Goal: Task Accomplishment & Management: Use online tool/utility

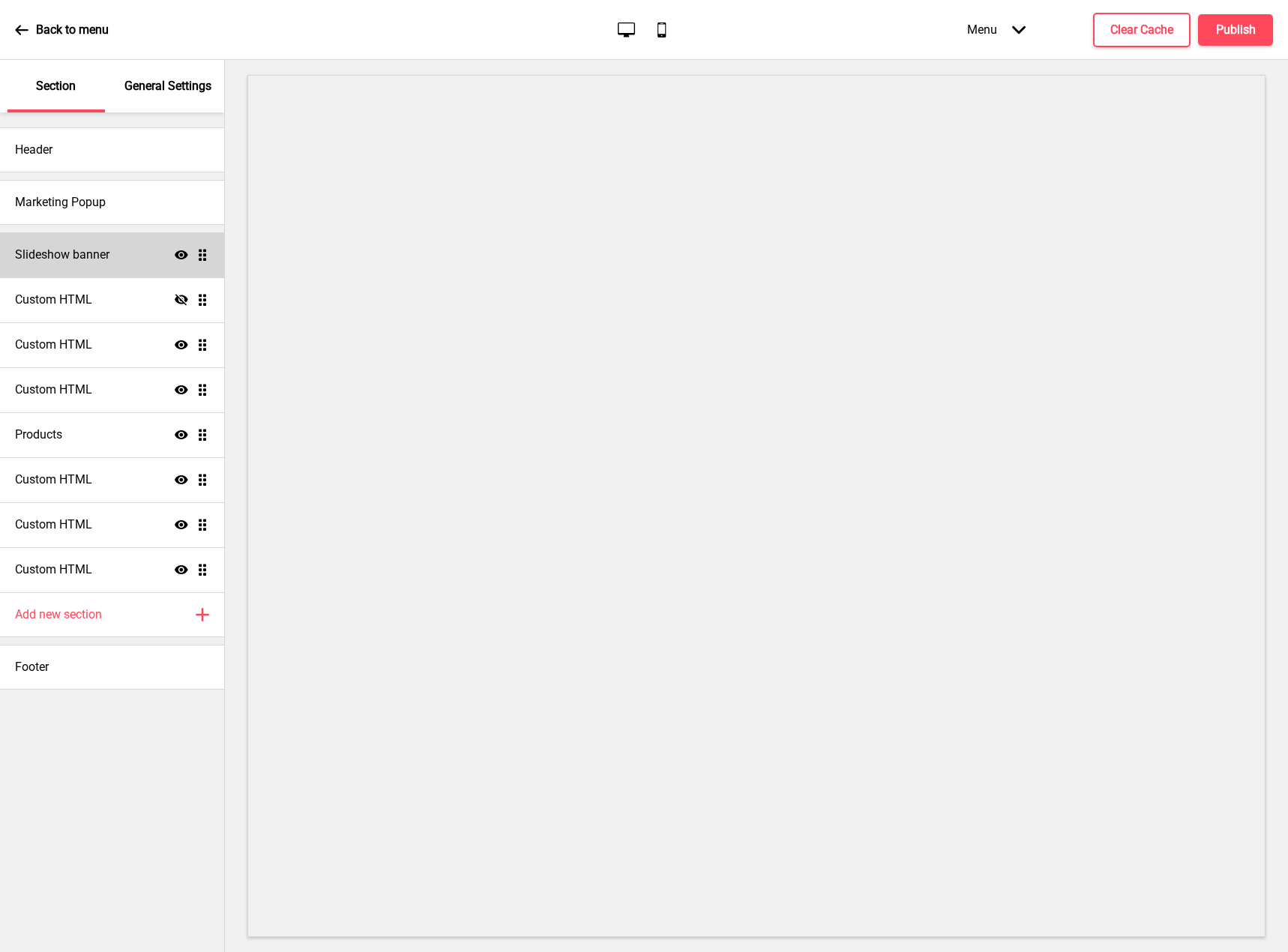
click at [134, 257] on div "Slideshow banner Show Drag" at bounding box center [112, 254] width 224 height 45
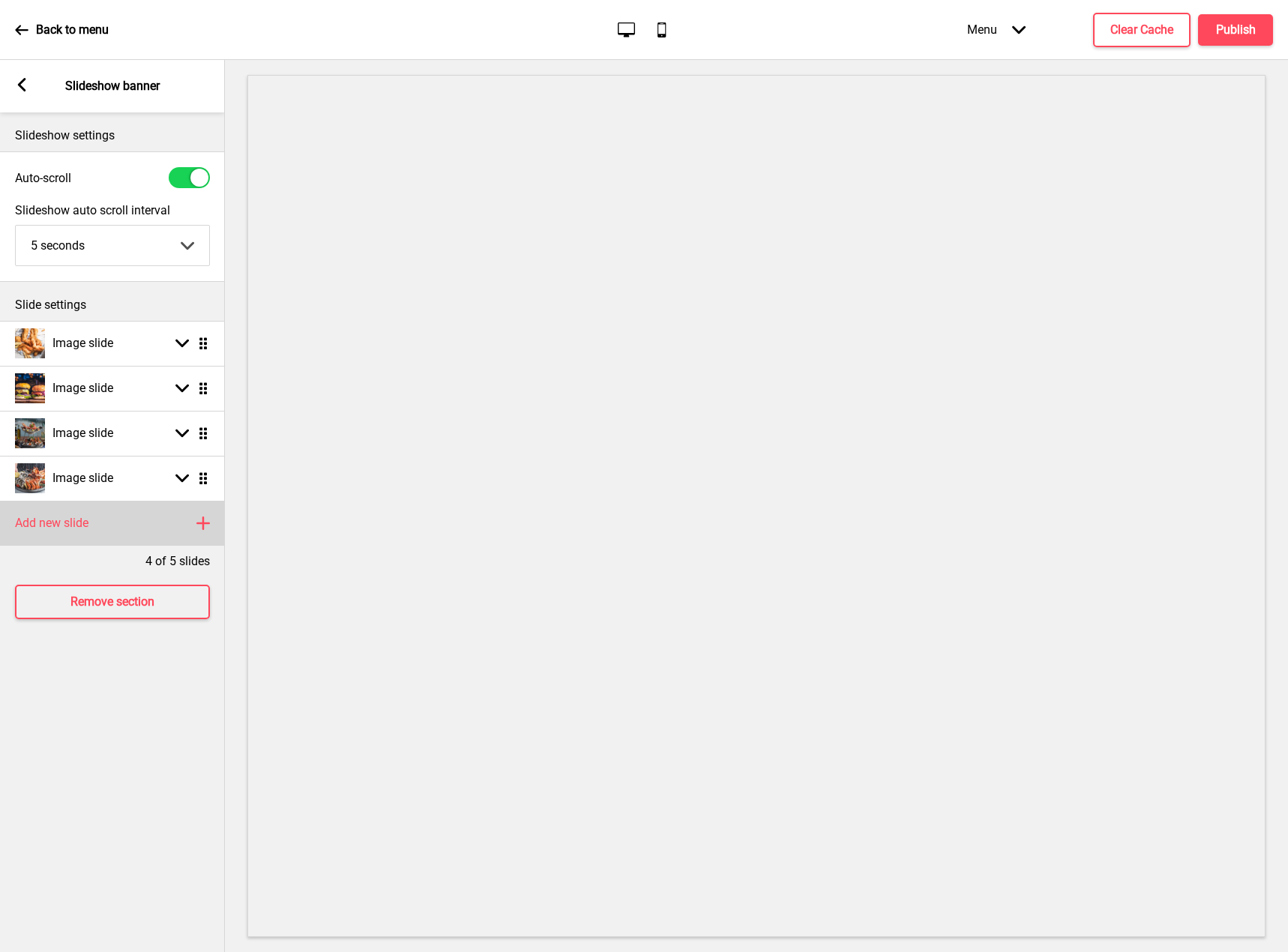
click at [97, 531] on div "Add new slide Plus" at bounding box center [112, 523] width 225 height 45
click at [176, 525] on rect at bounding box center [182, 524] width 14 height 14
select select "right"
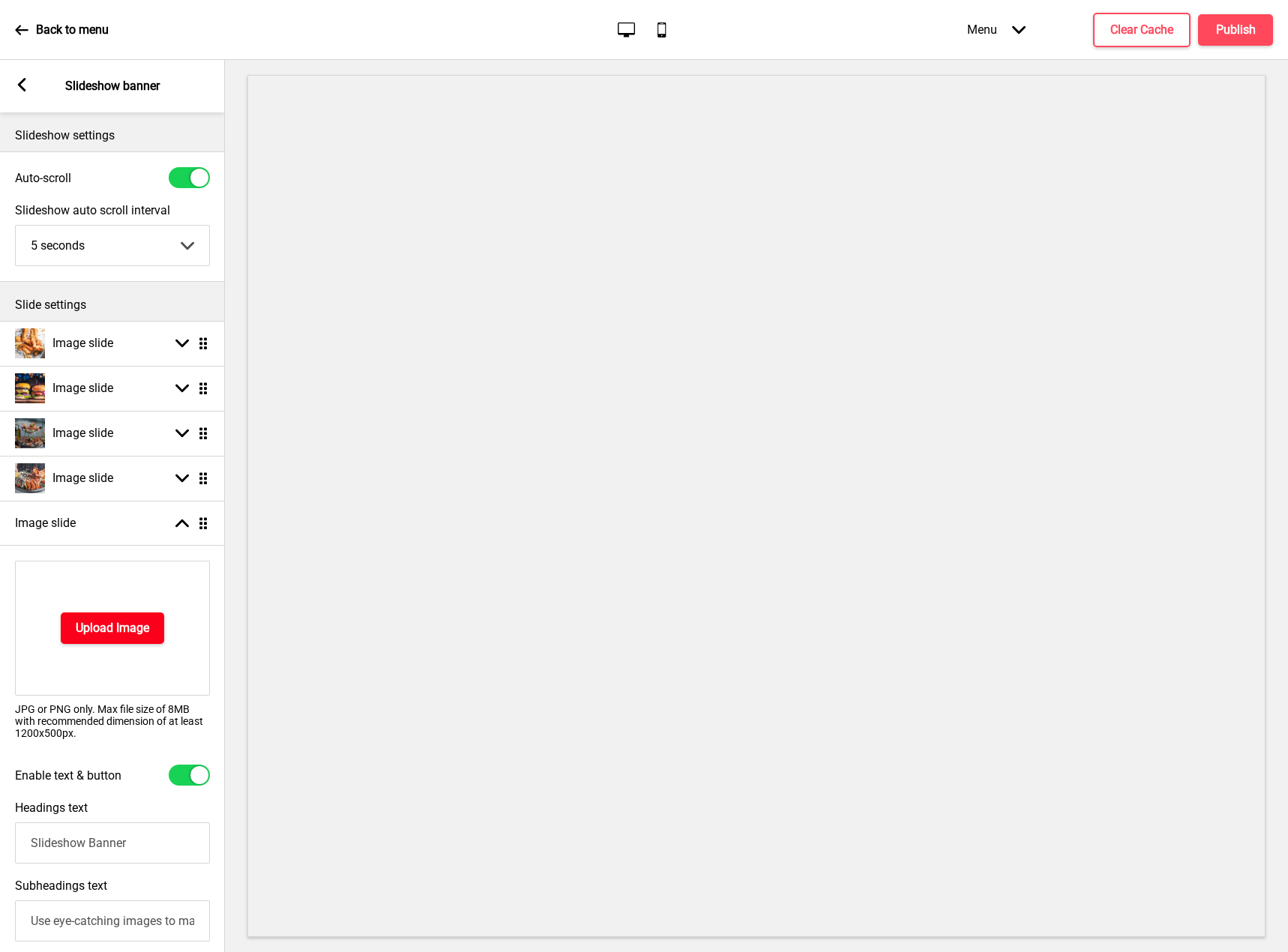
click at [125, 630] on h4 "Upload Image" at bounding box center [112, 628] width 73 height 17
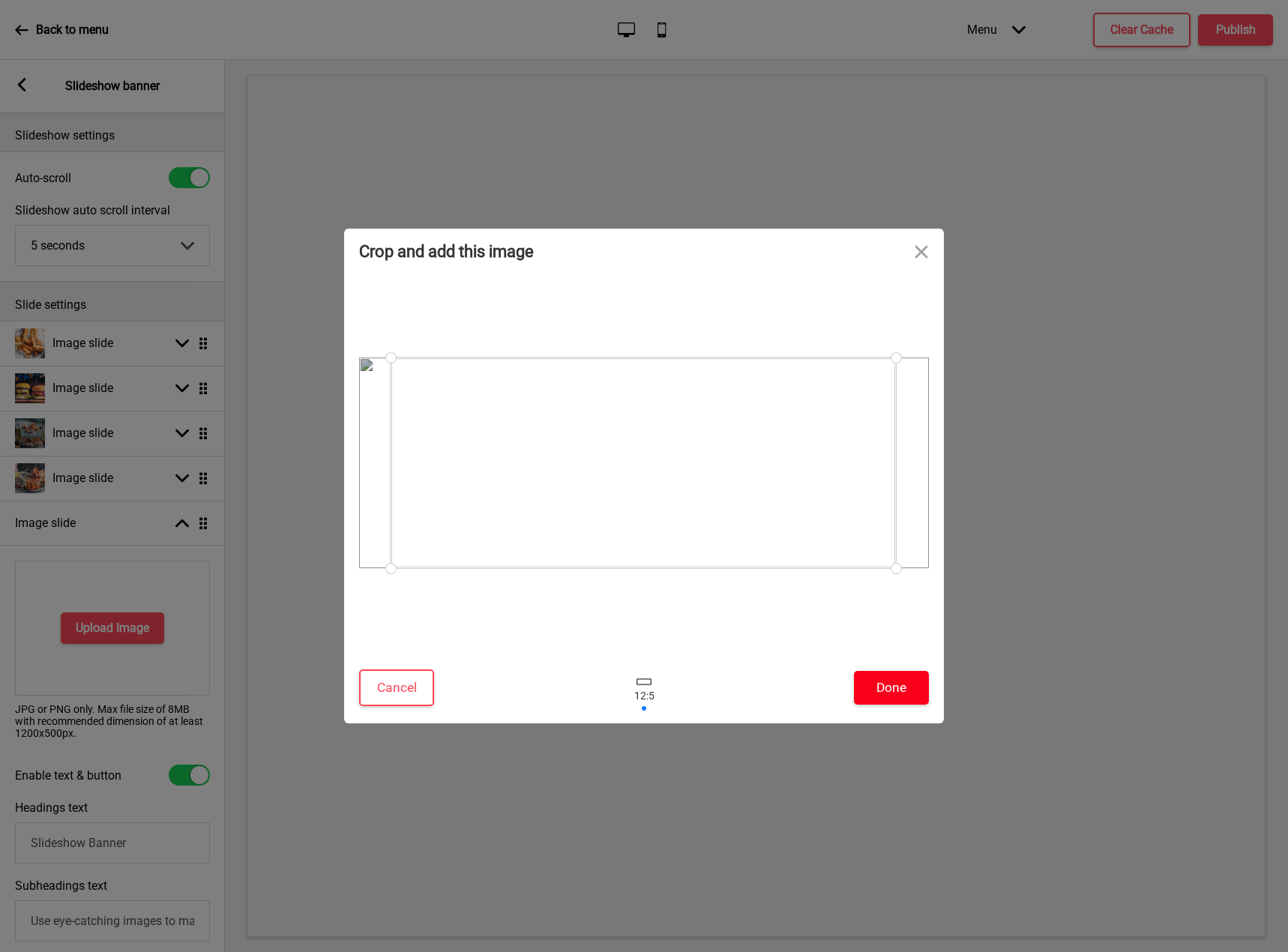
click at [884, 682] on button "Done" at bounding box center [892, 688] width 75 height 34
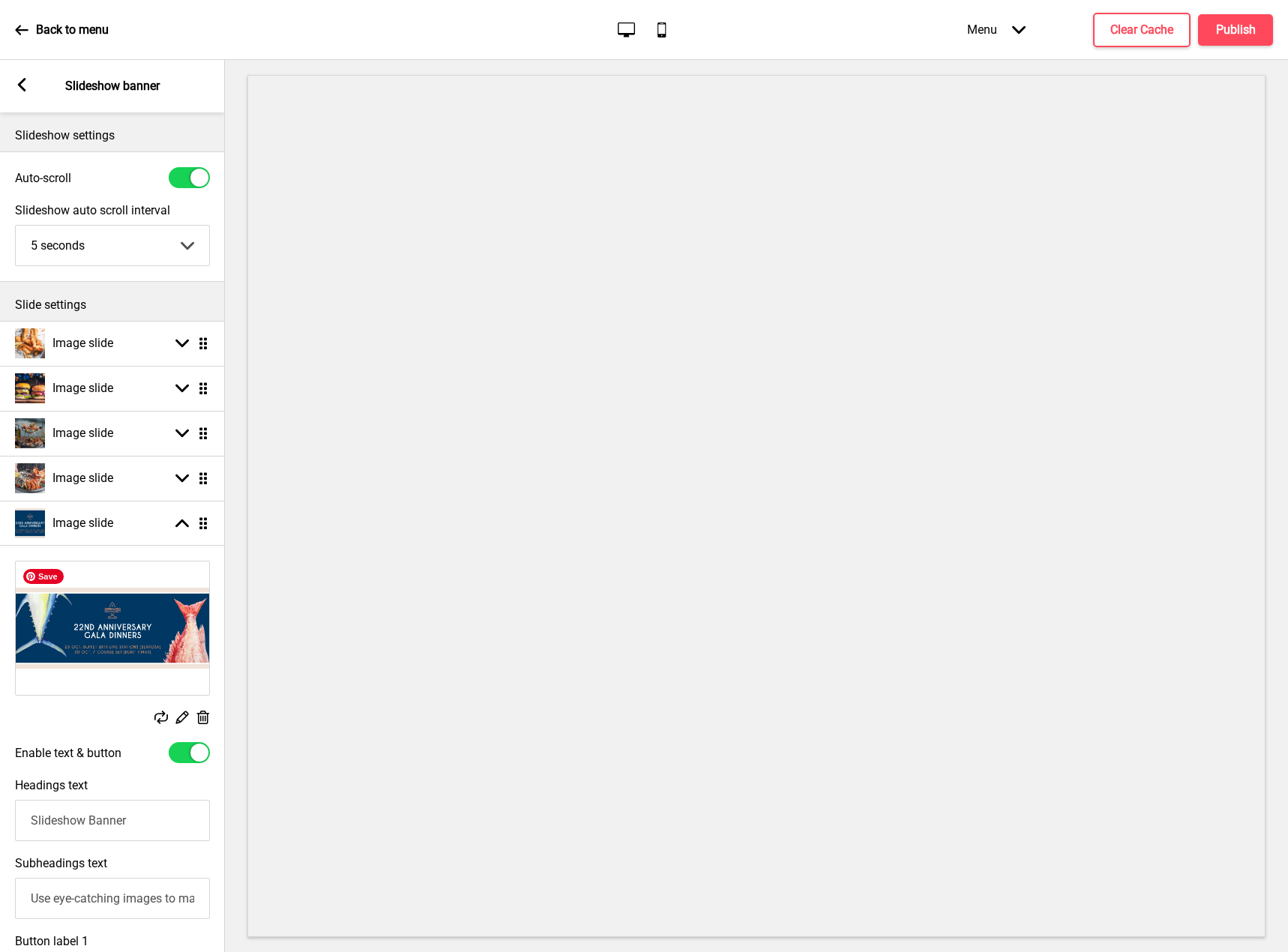
drag, startPoint x: 189, startPoint y: 751, endPoint x: 187, endPoint y: 738, distance: 13.2
click at [189, 751] on div at bounding box center [189, 752] width 41 height 21
checkbox input "false"
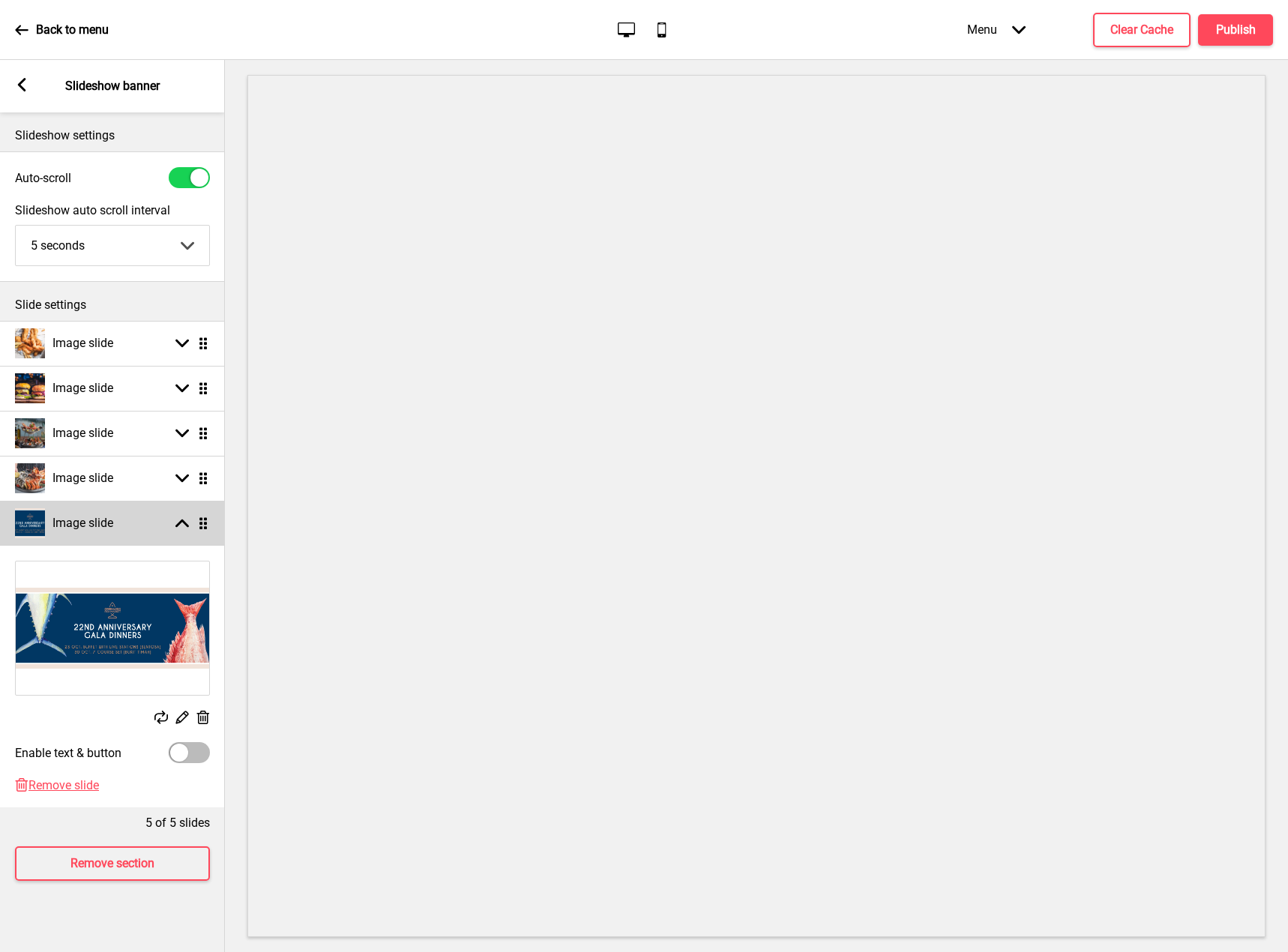
click at [179, 527] on rect at bounding box center [182, 524] width 14 height 14
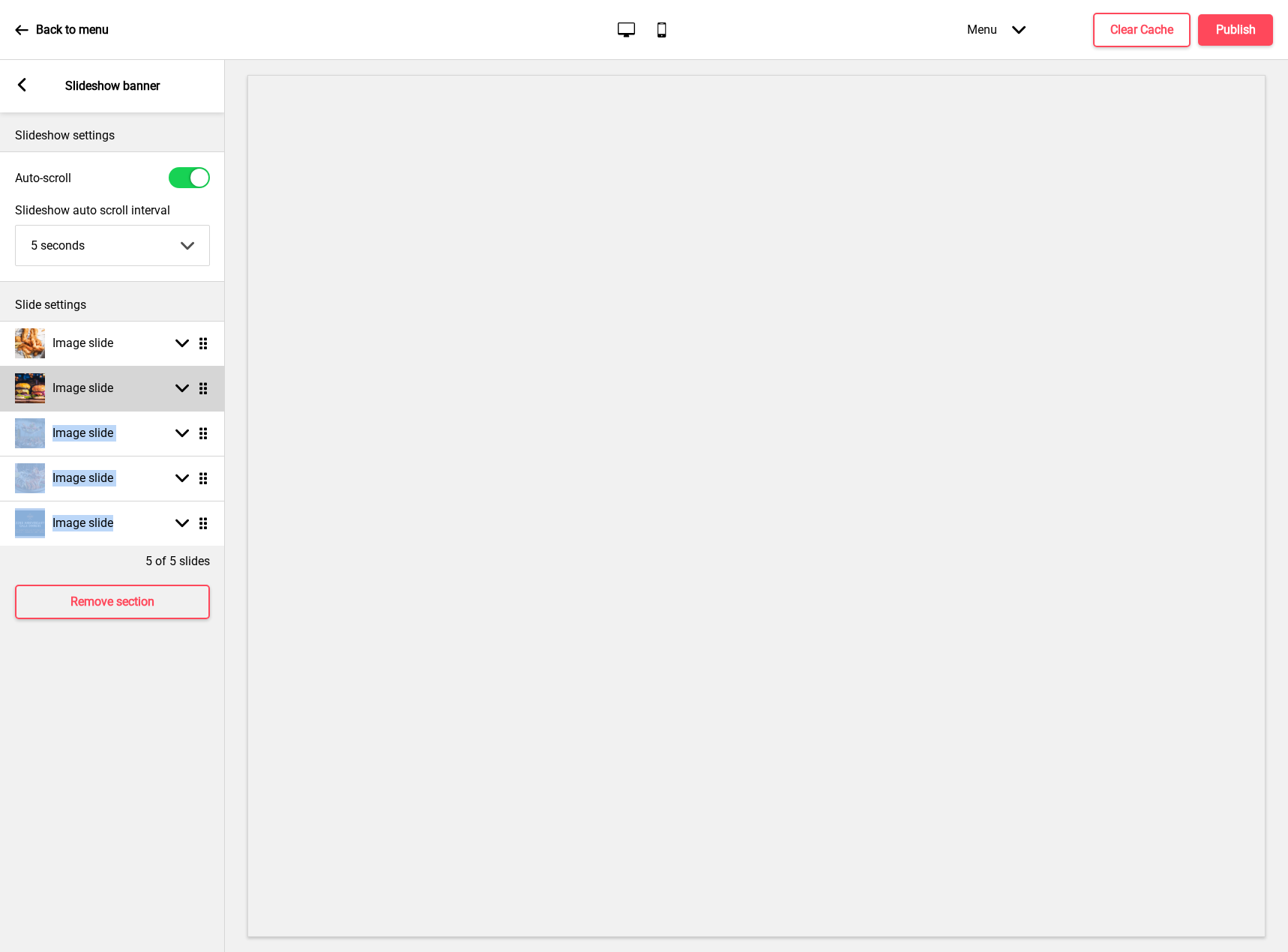
drag, startPoint x: 123, startPoint y: 531, endPoint x: 142, endPoint y: 378, distance: 154.2
click at [140, 377] on ul "Image slide Arrow down Drag Image slide Arrow down Drag Image slide Arrow down …" at bounding box center [112, 433] width 225 height 225
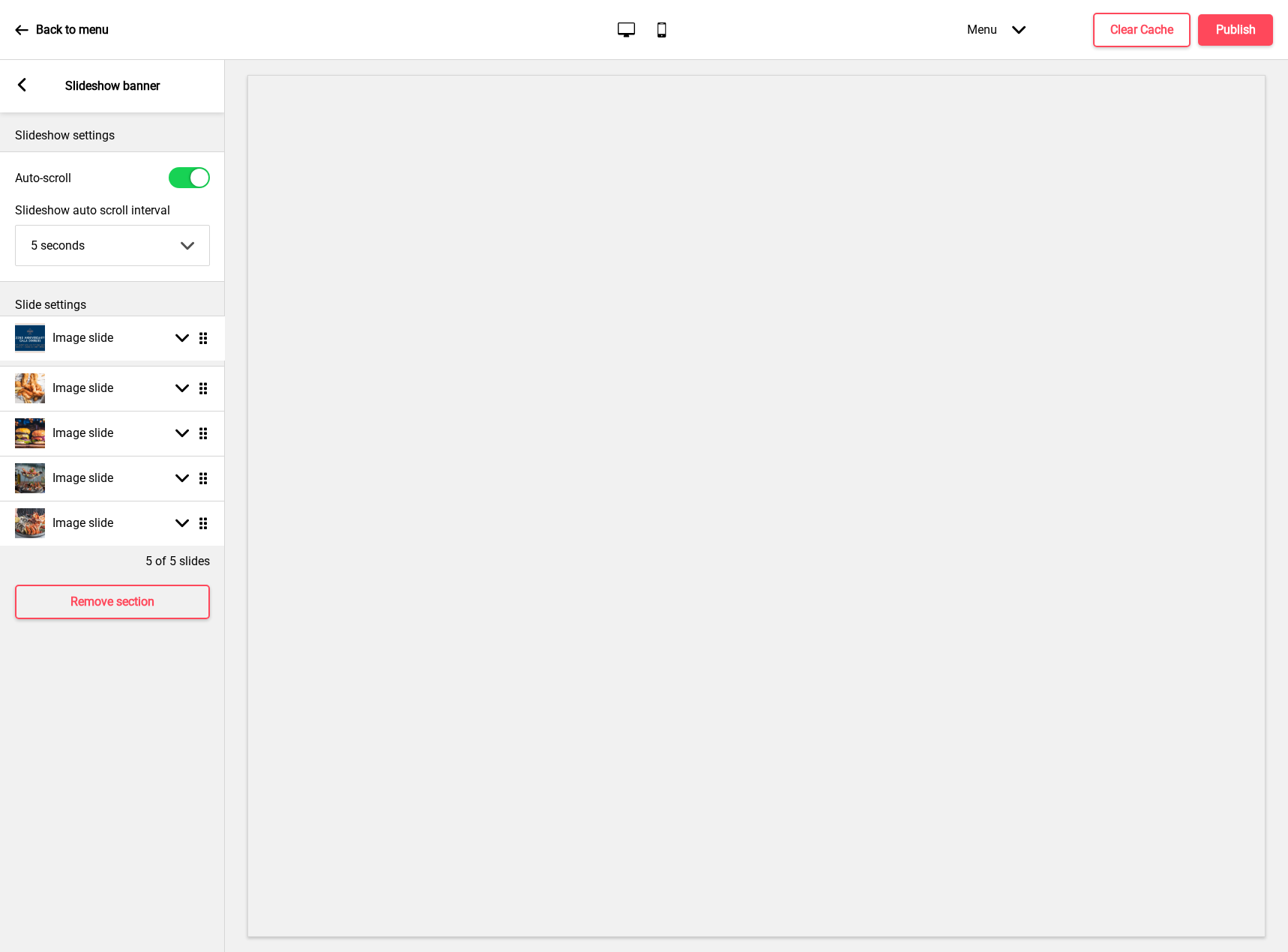
click at [194, 339] on ul "Image slide Arrow down Drag Image slide Arrow down Drag Image slide Arrow down …" at bounding box center [112, 433] width 225 height 225
click at [1222, 35] on h4 "Publish" at bounding box center [1236, 30] width 40 height 17
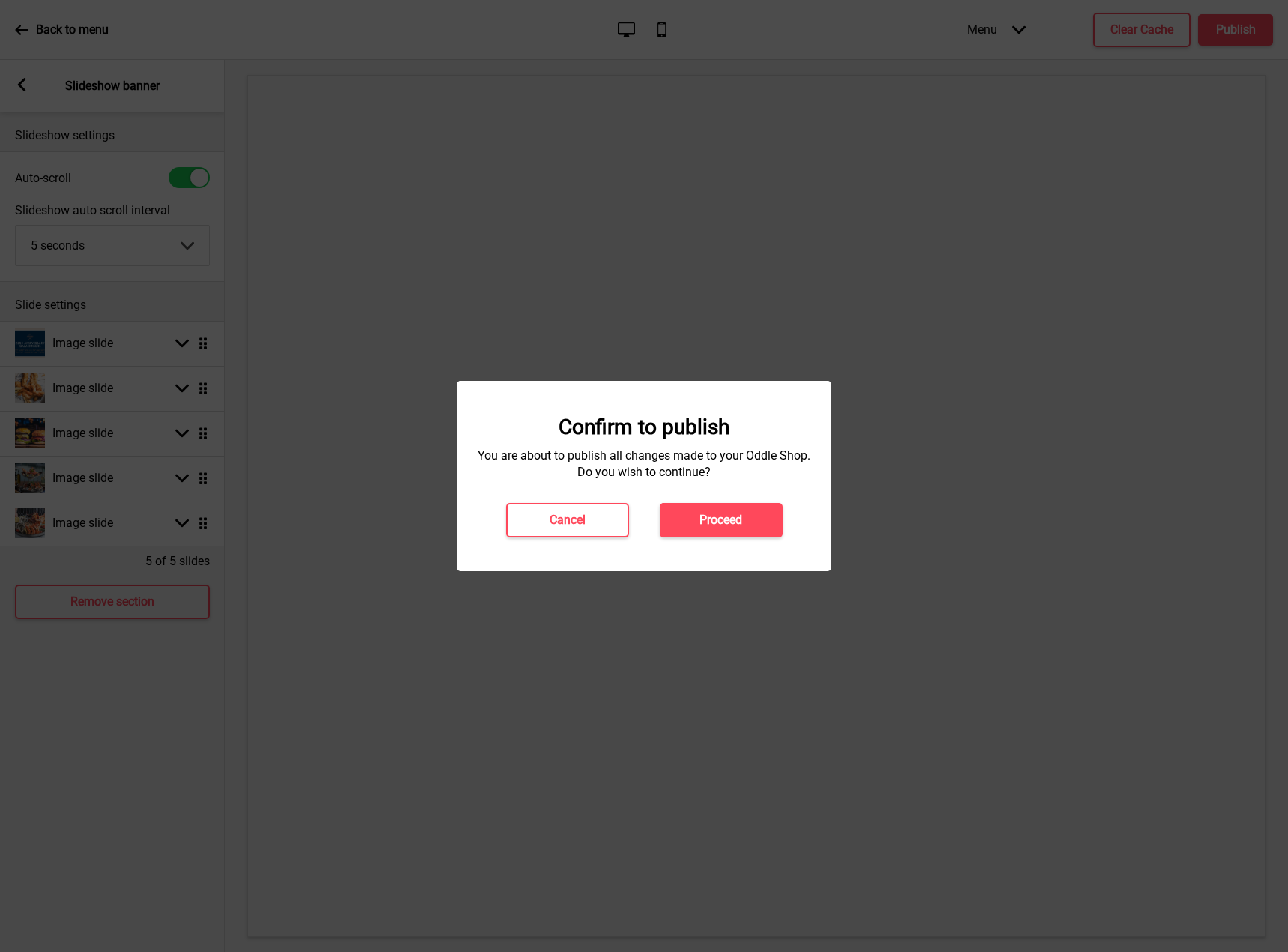
click at [725, 513] on button "Proceed" at bounding box center [721, 520] width 123 height 34
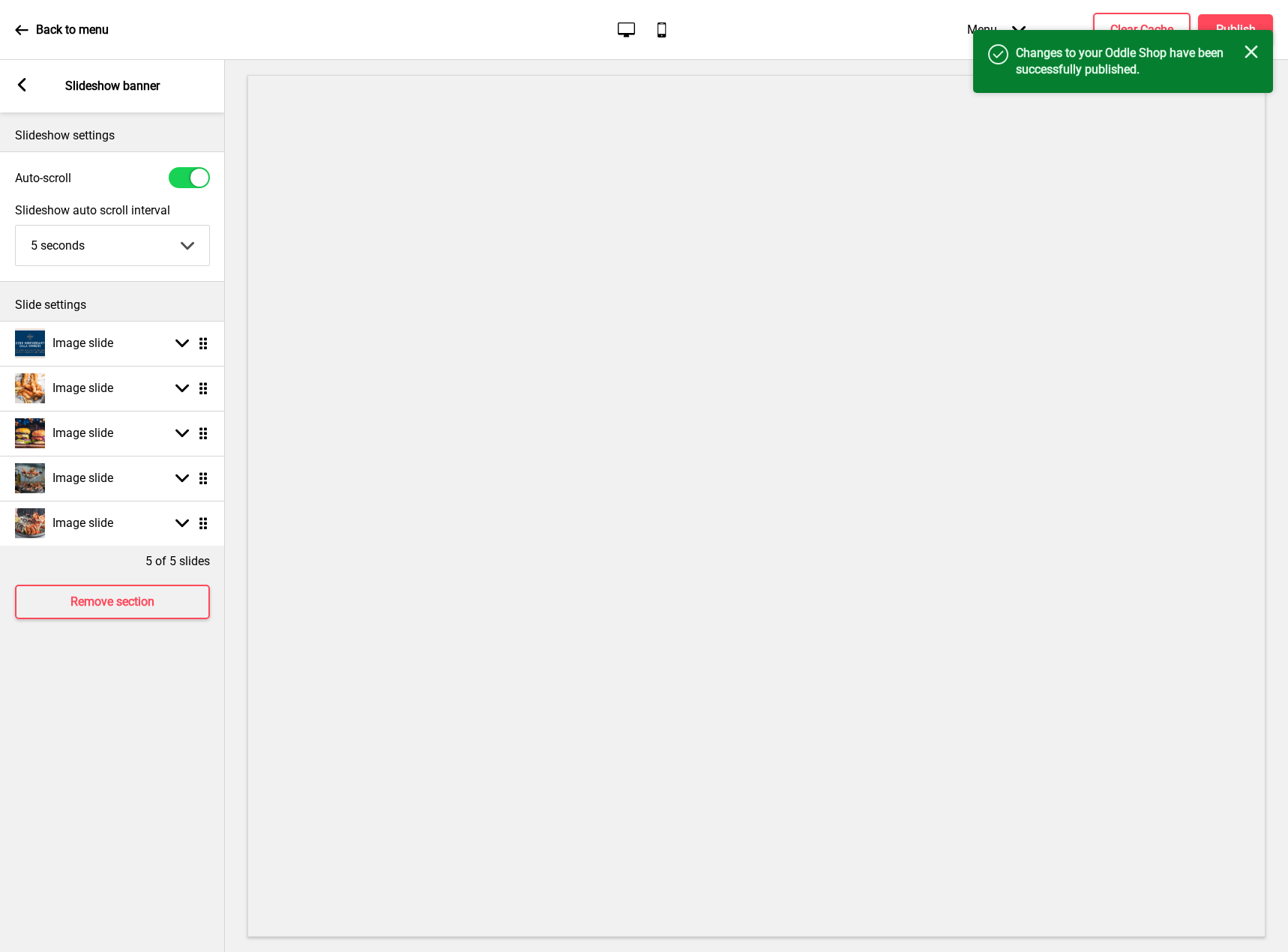
click at [28, 24] on div "Back to menu" at bounding box center [62, 30] width 94 height 40
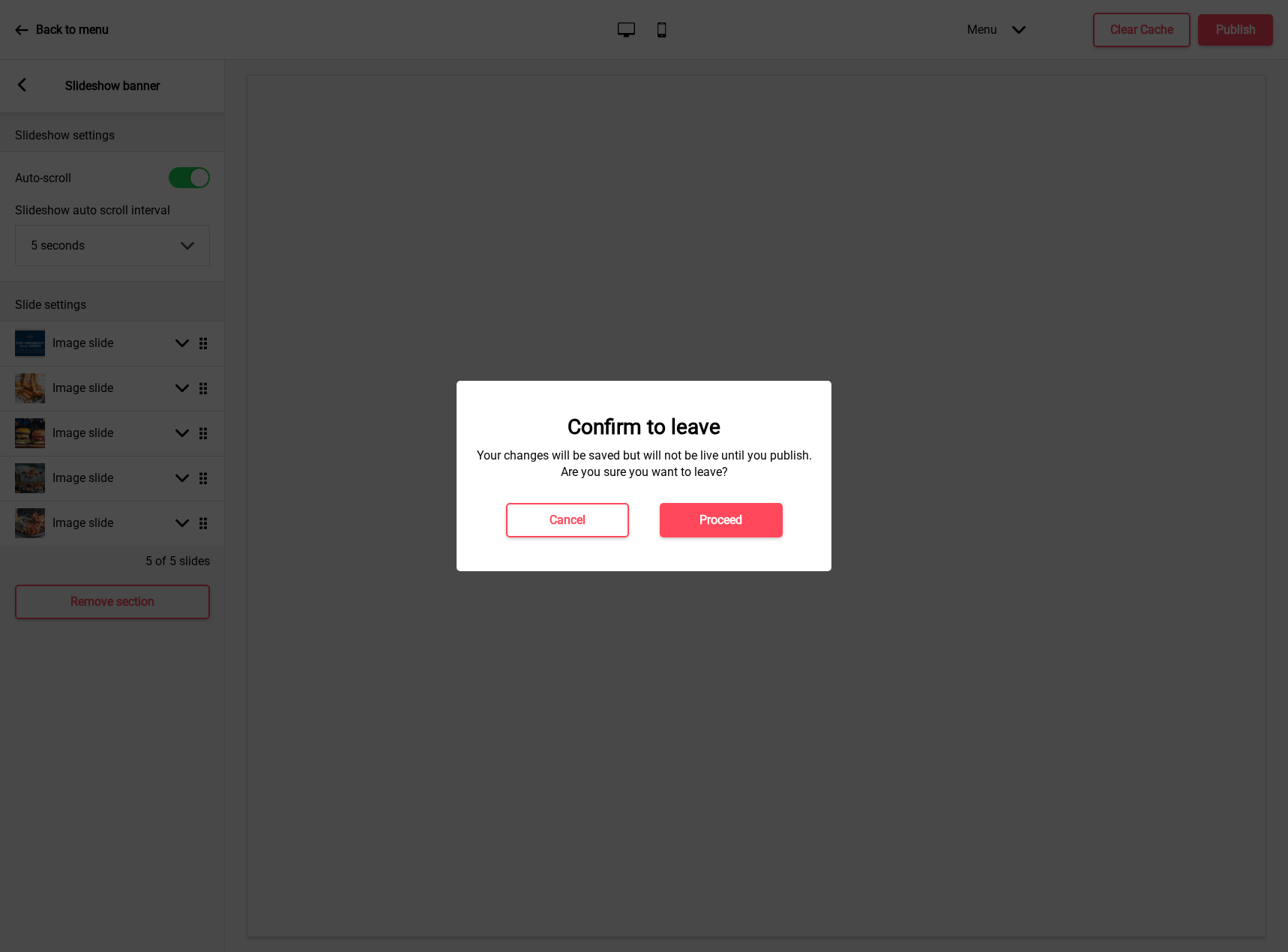
click at [721, 520] on h4 "Proceed" at bounding box center [721, 521] width 43 height 17
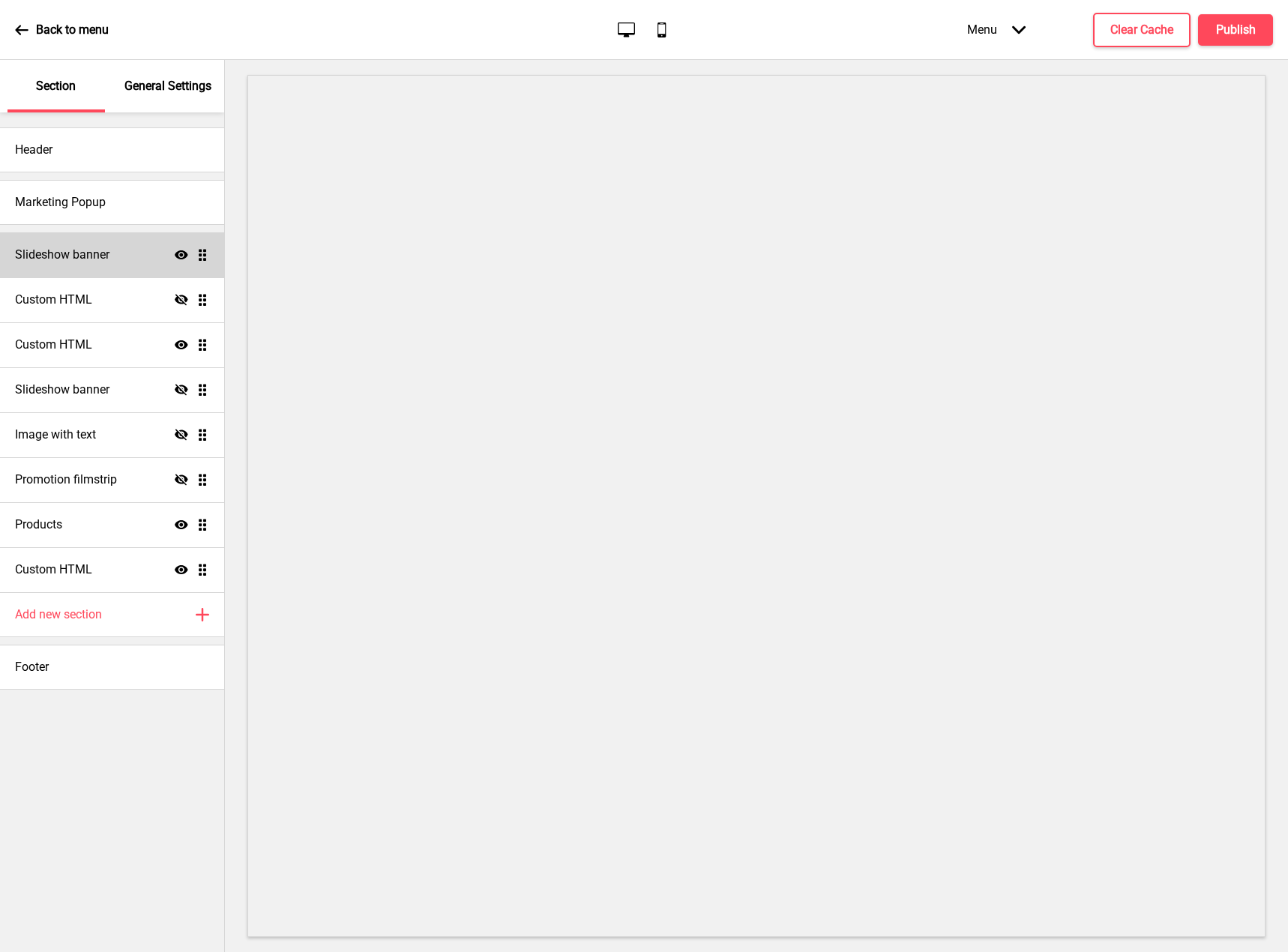
click at [73, 245] on div "Slideshow banner Show Drag" at bounding box center [112, 254] width 224 height 45
select select "10000"
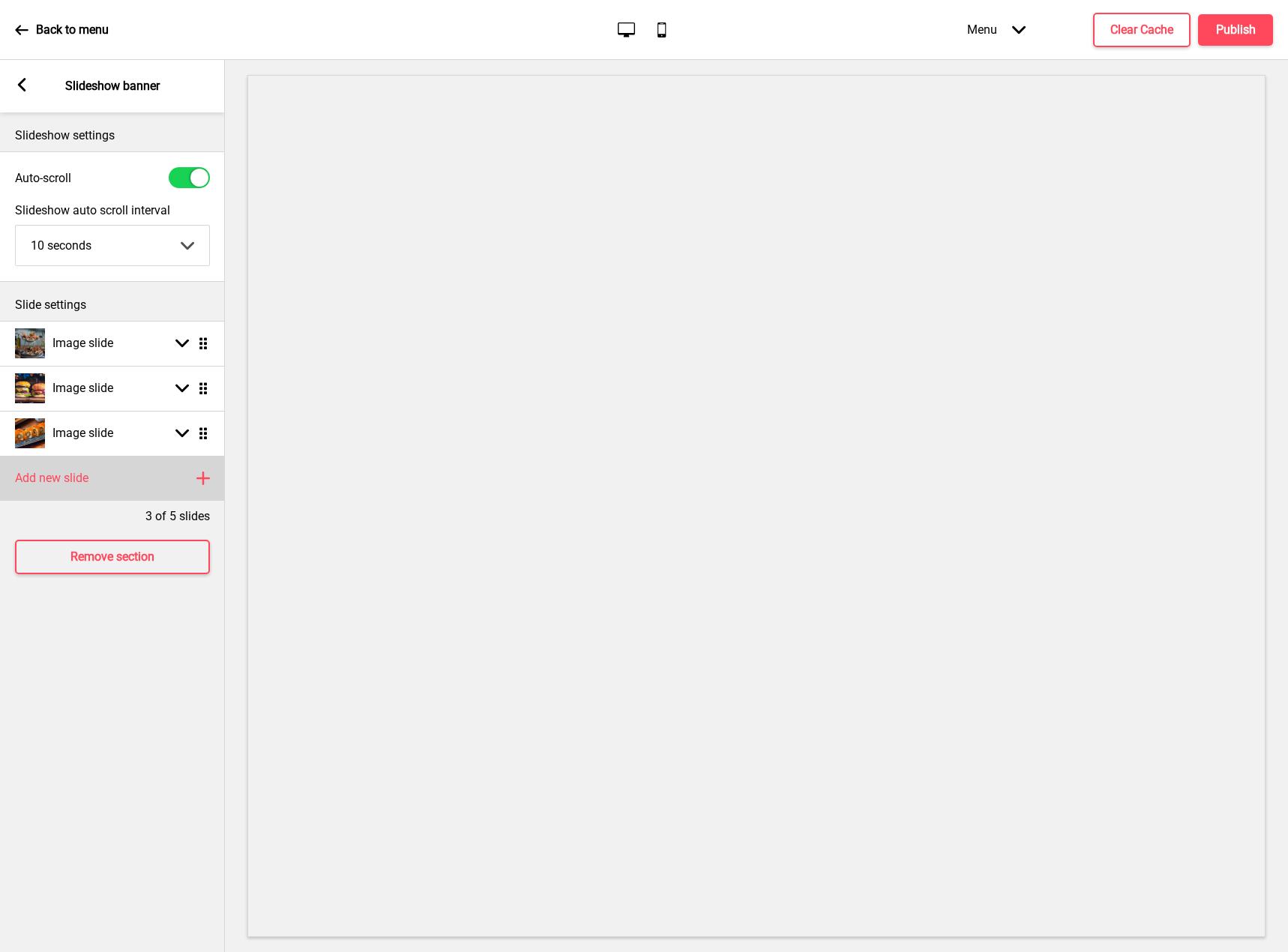
click at [157, 495] on div "Add new slide Plus" at bounding box center [112, 478] width 225 height 45
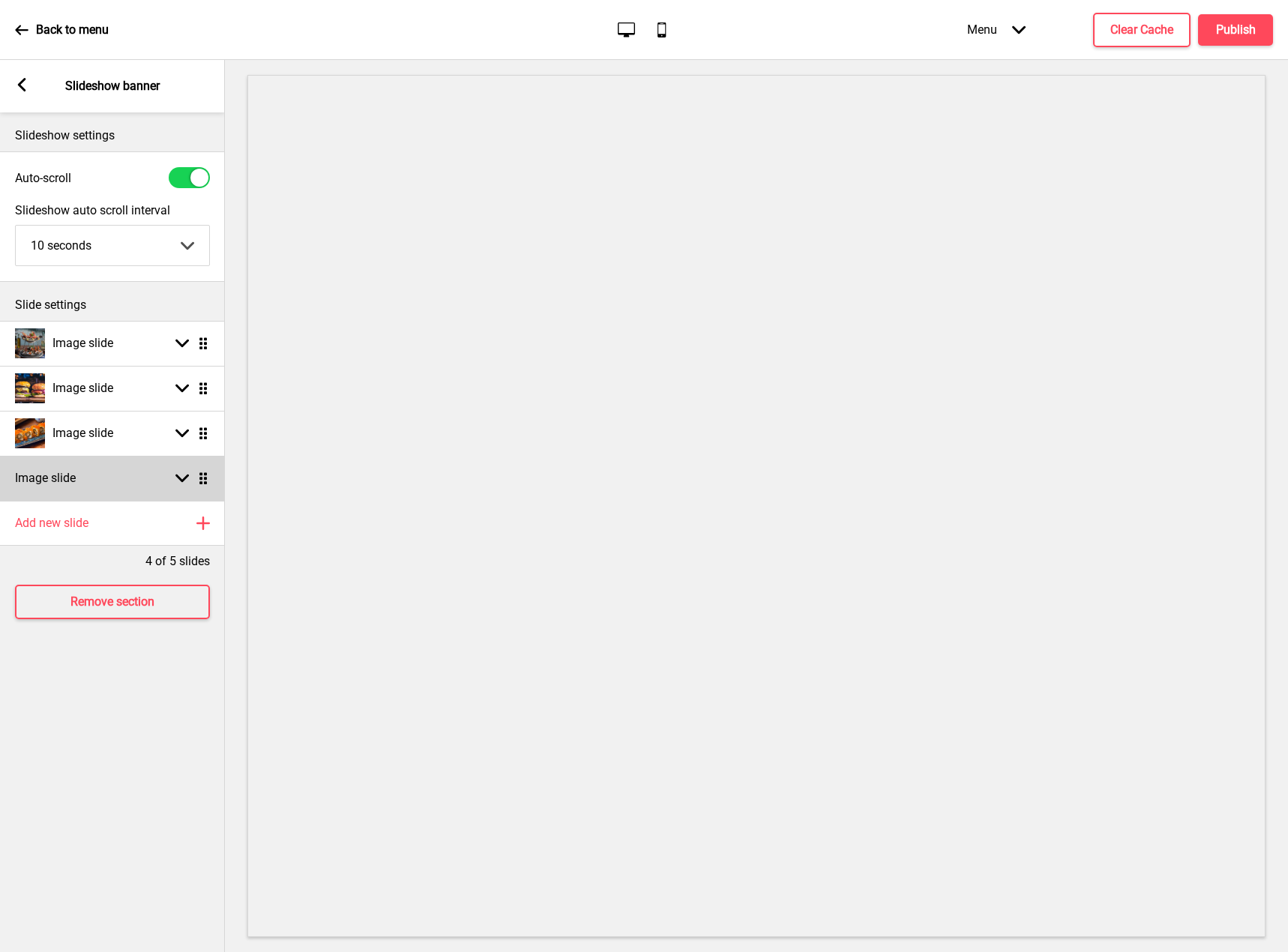
click at [174, 479] on div "Arrow down Drag" at bounding box center [189, 479] width 42 height 14
select select "right"
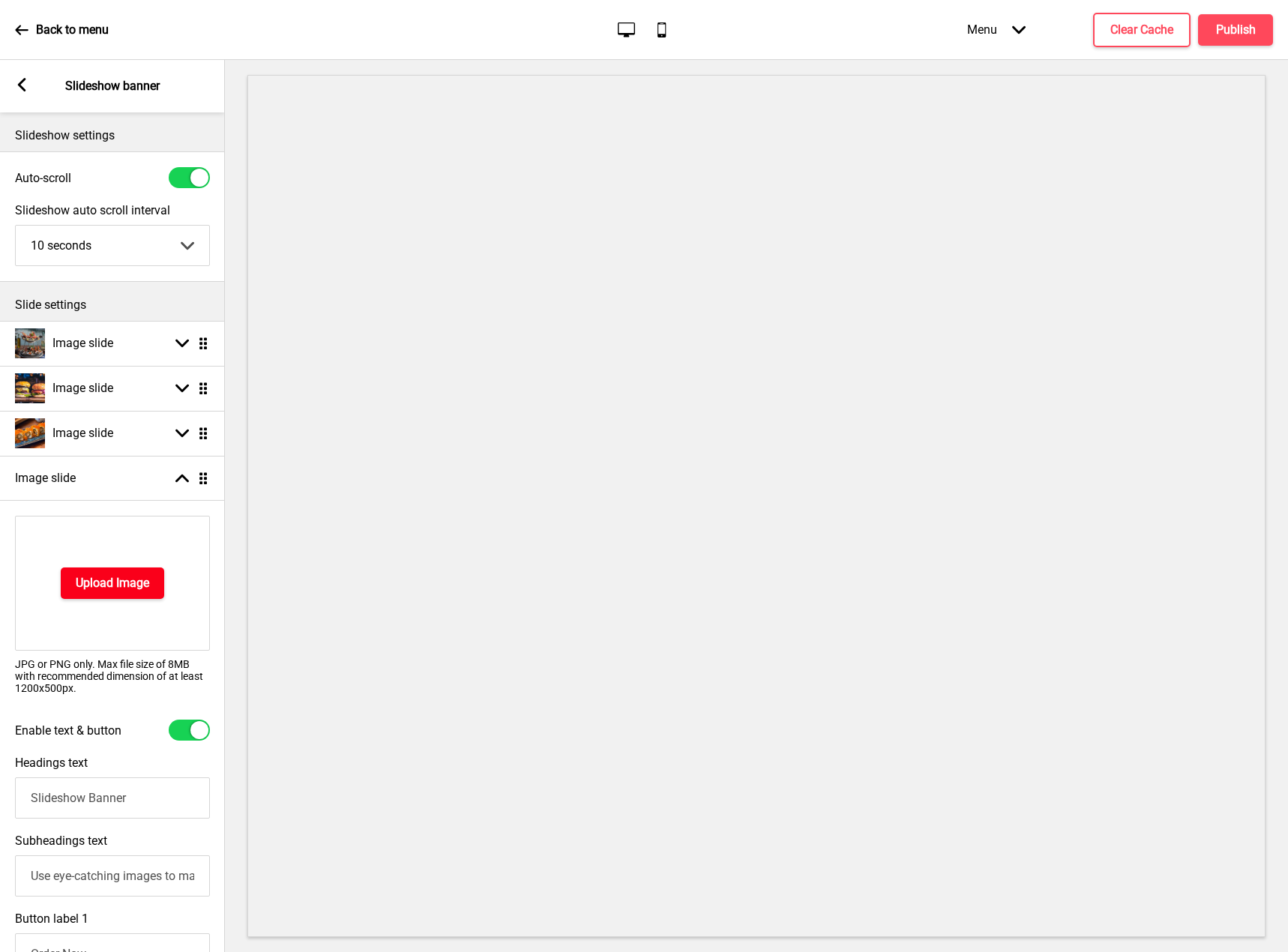
click at [153, 573] on button "Upload Image" at bounding box center [113, 582] width 104 height 31
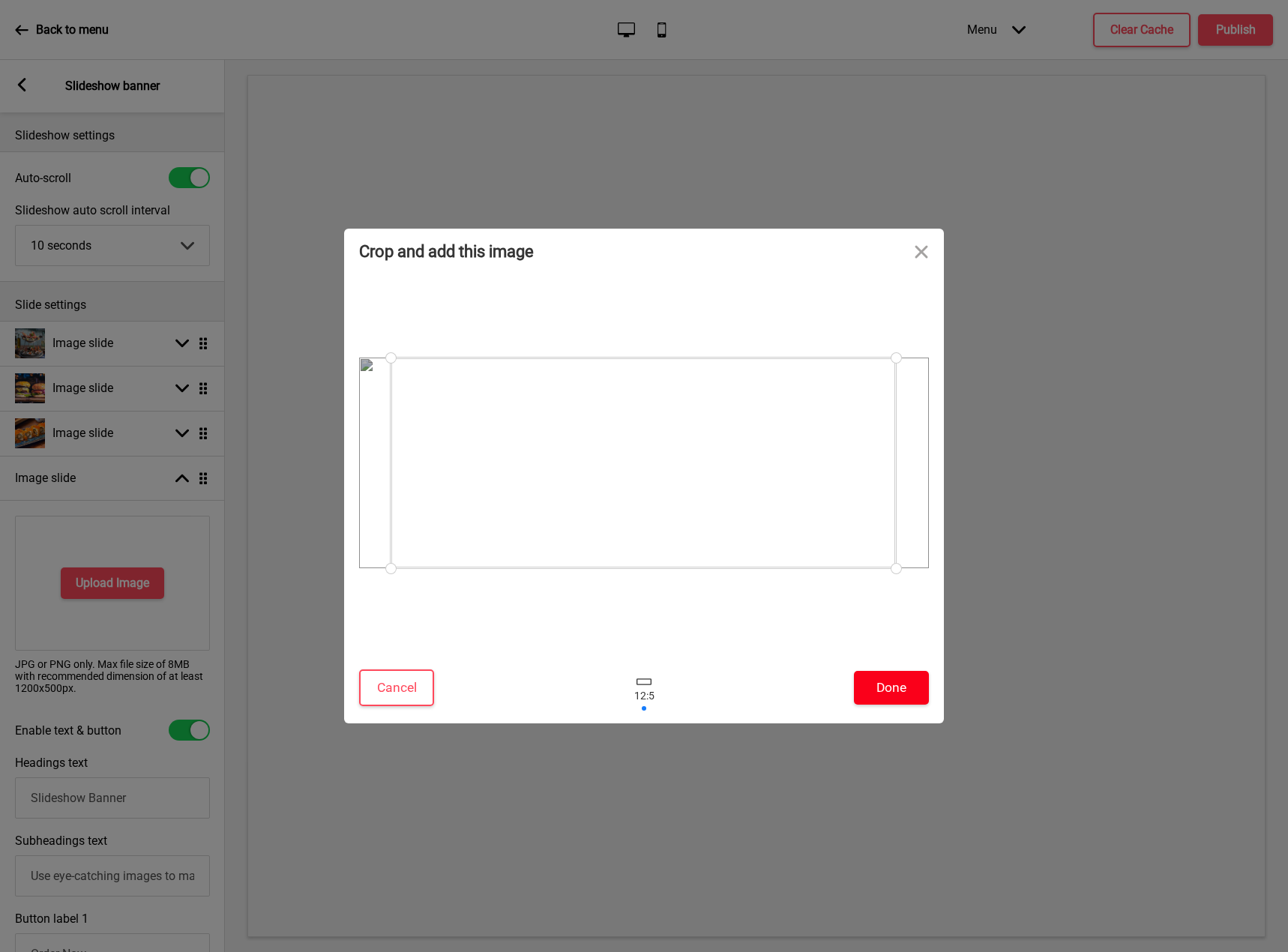
click at [901, 699] on button "Done" at bounding box center [892, 688] width 75 height 34
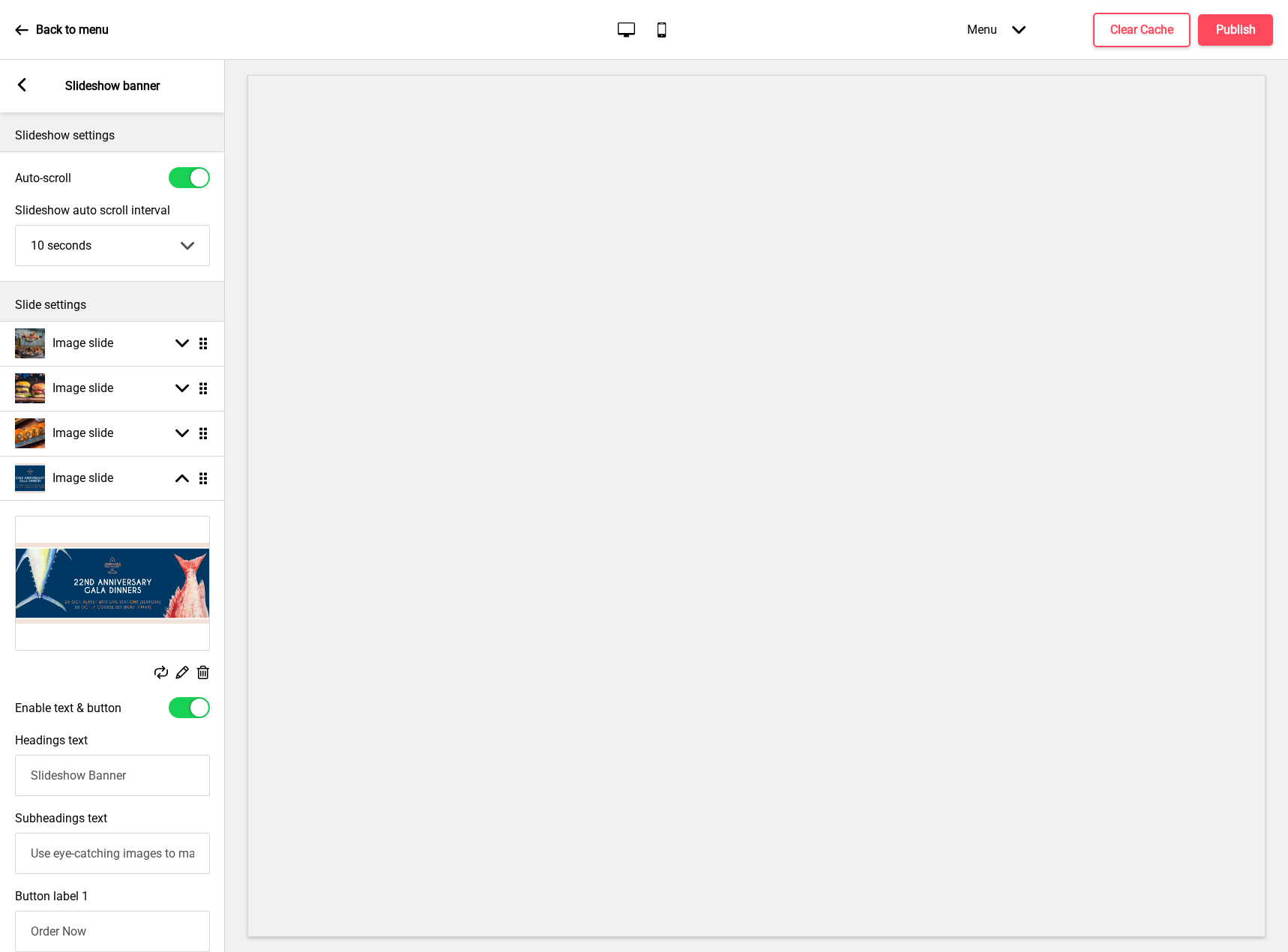
click at [192, 728] on div "Headings text Slideshow Banner" at bounding box center [112, 765] width 225 height 78
click at [198, 702] on div at bounding box center [199, 708] width 18 height 18
checkbox input "false"
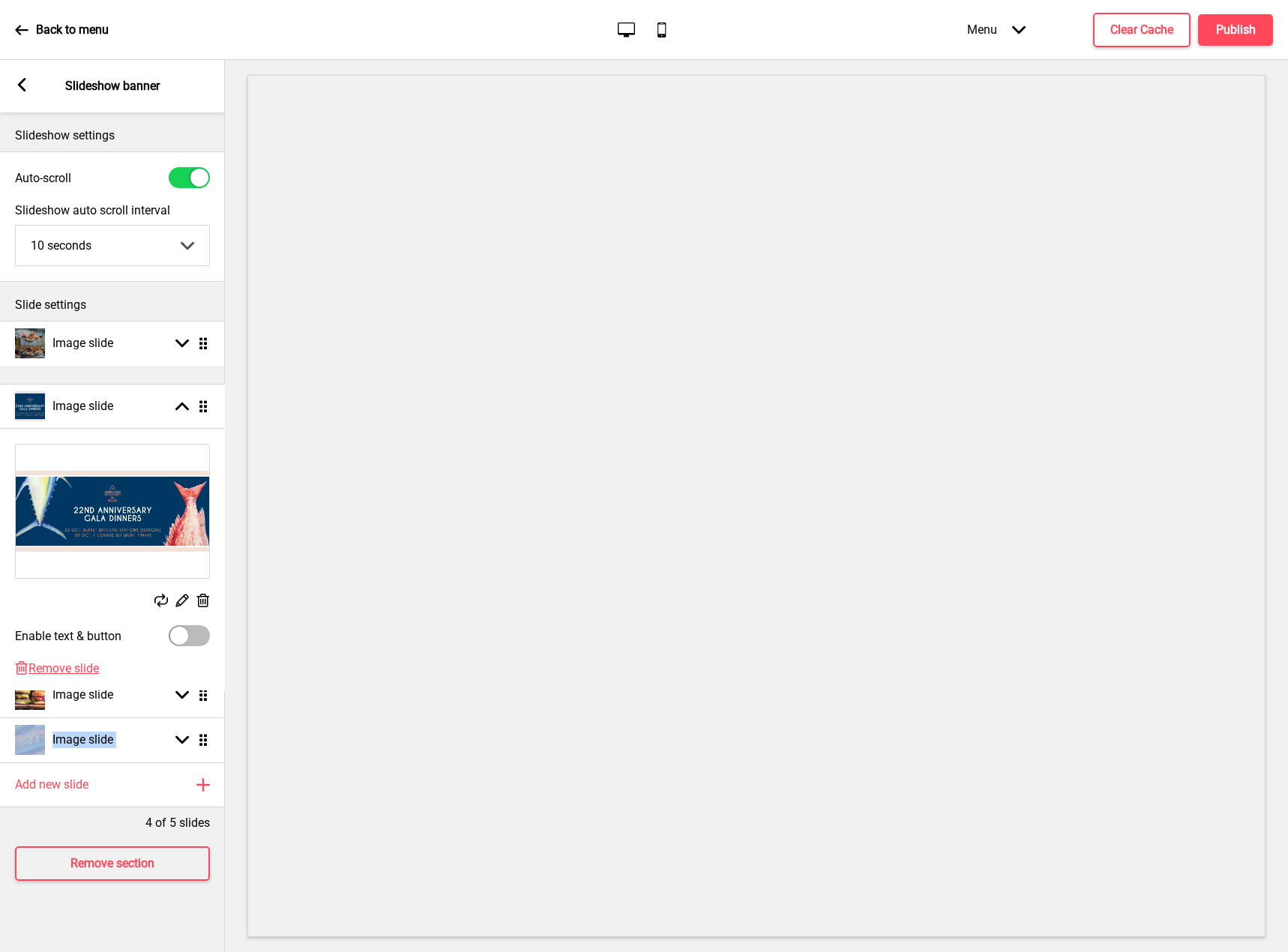
scroll to position [0, 1]
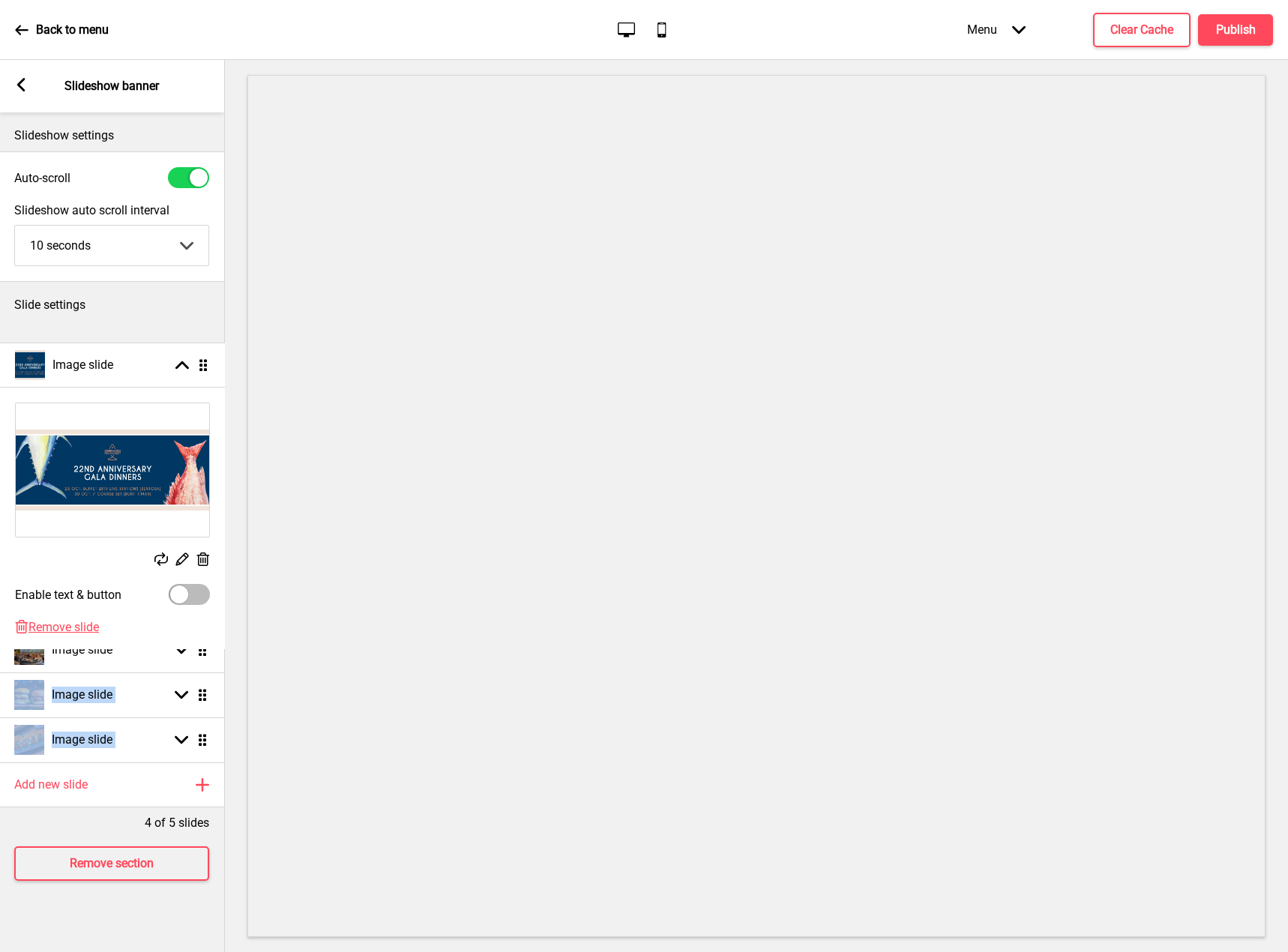
drag, startPoint x: 203, startPoint y: 482, endPoint x: 210, endPoint y: 354, distance: 128.2
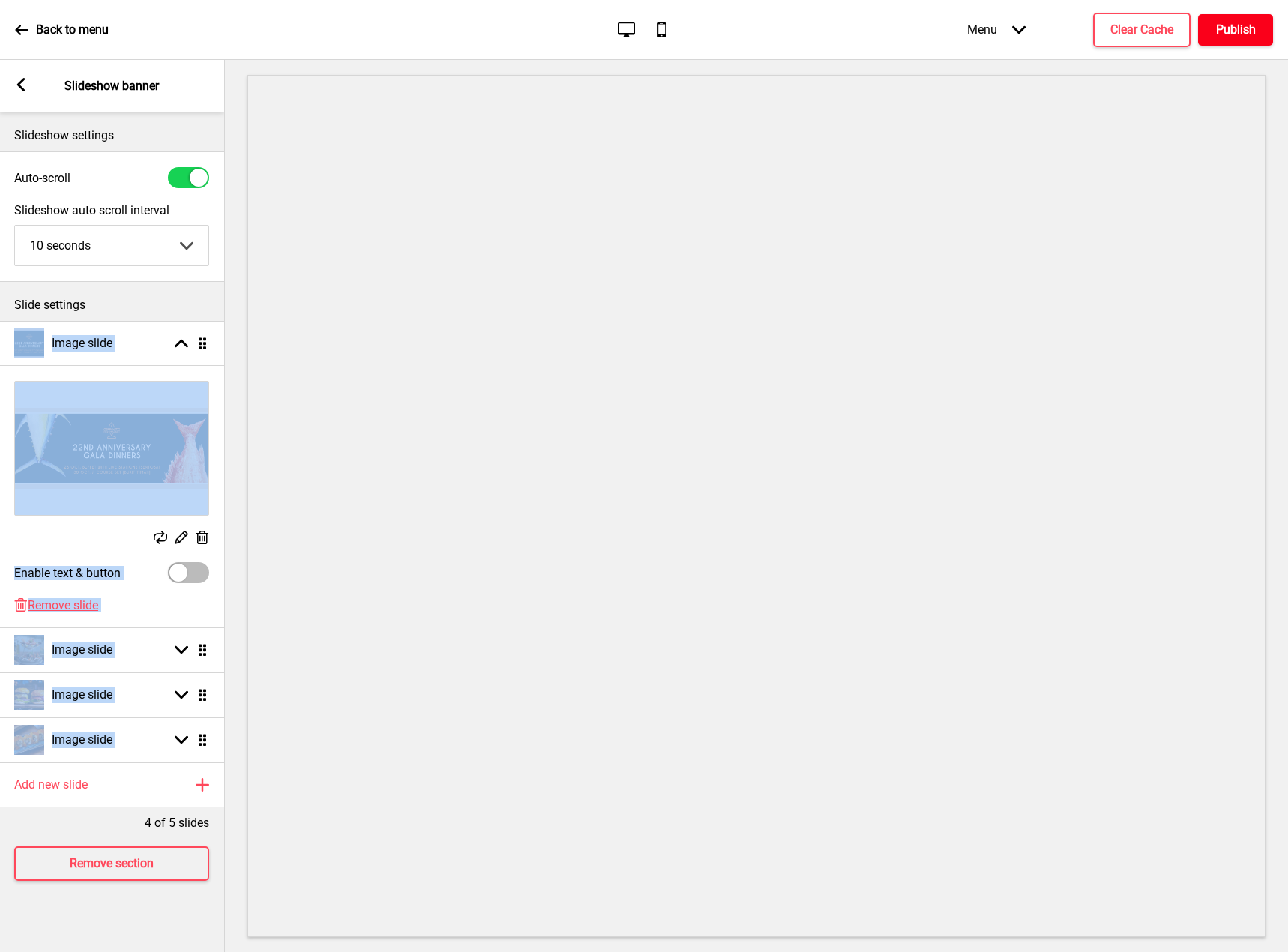
click at [1238, 34] on h4 "Publish" at bounding box center [1236, 30] width 40 height 17
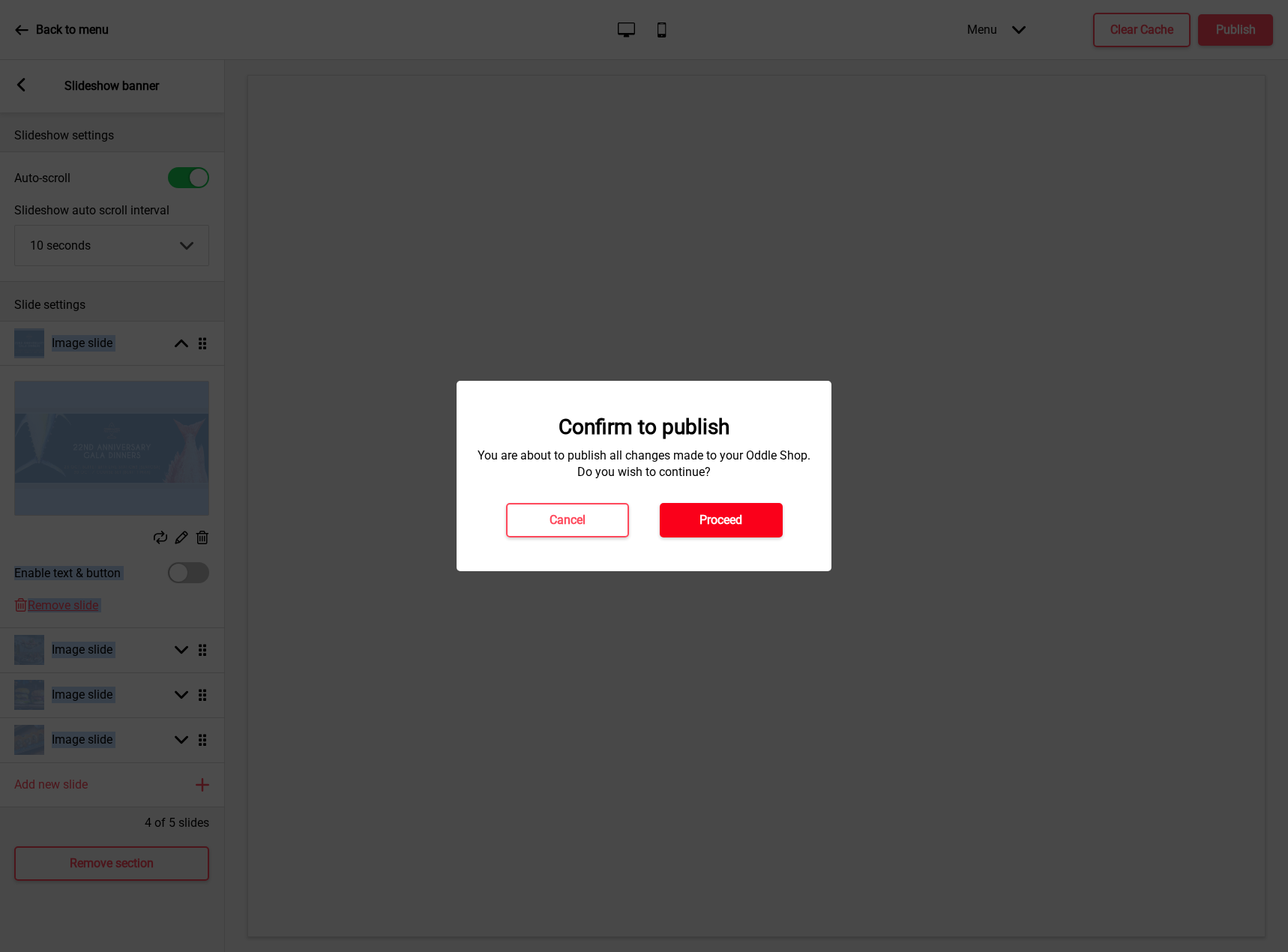
click at [737, 524] on h4 "Proceed" at bounding box center [721, 521] width 43 height 17
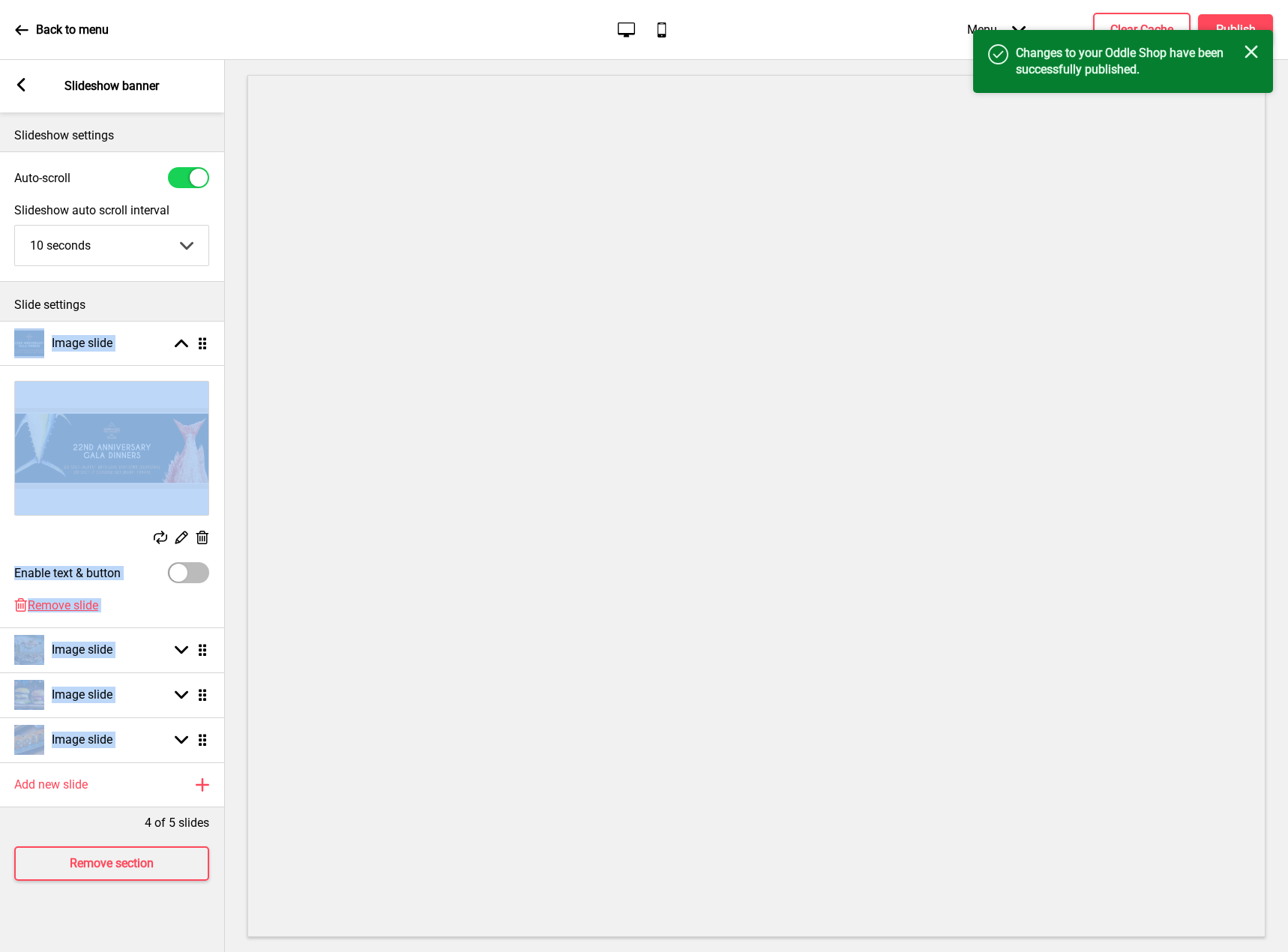
click at [28, 15] on div "Back to menu" at bounding box center [62, 30] width 94 height 40
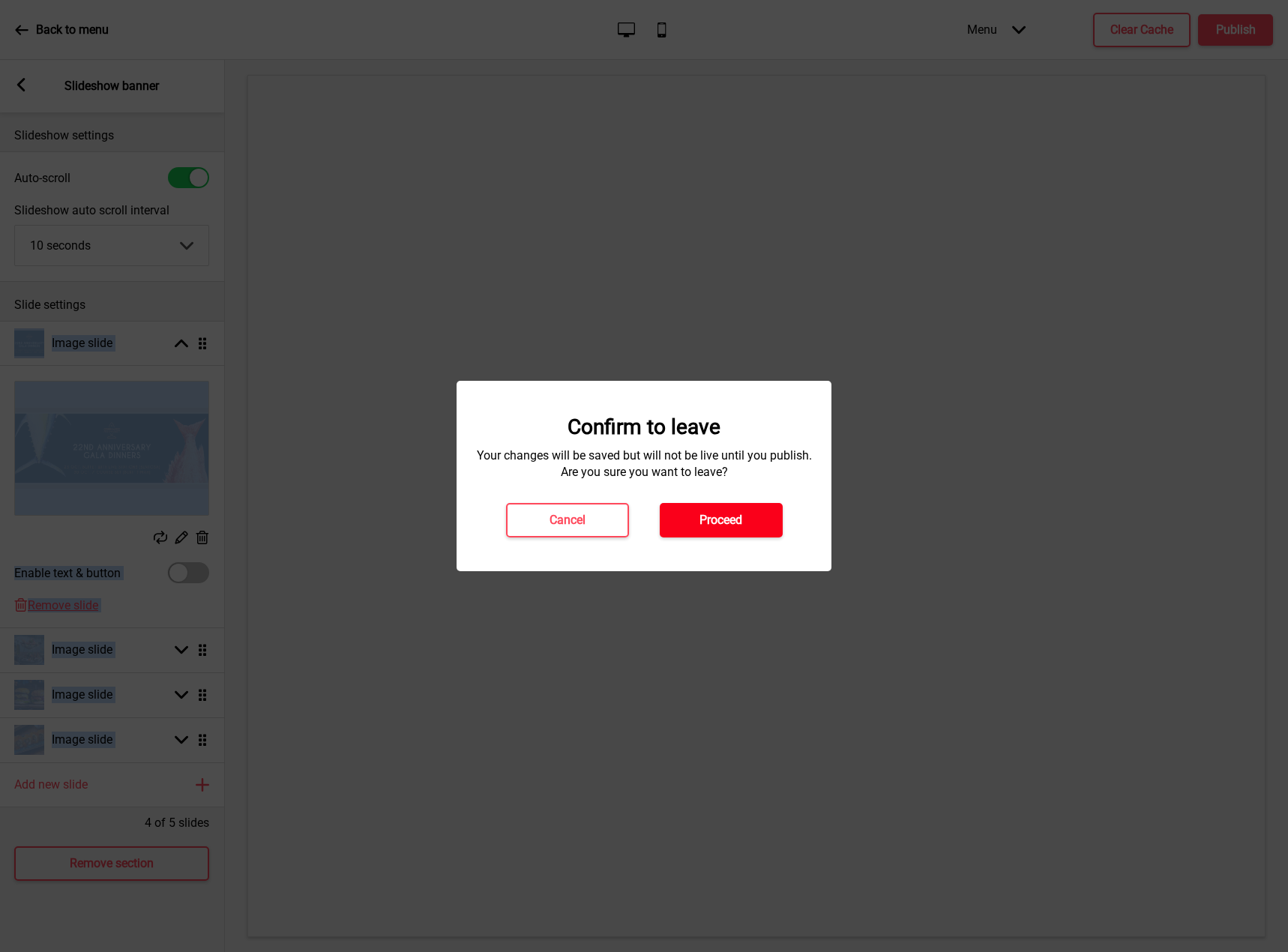
click at [751, 518] on button "Proceed" at bounding box center [721, 520] width 123 height 34
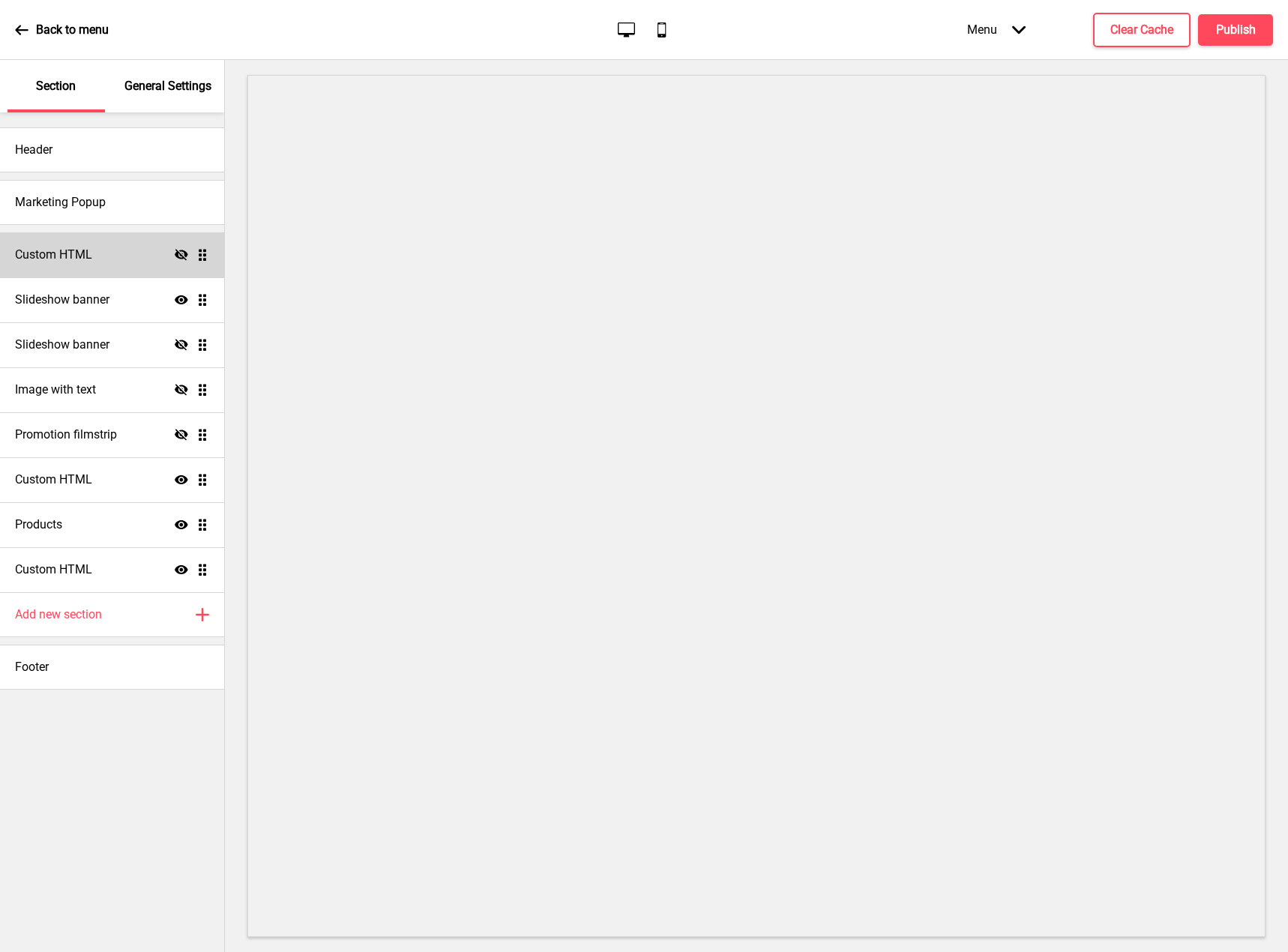
click at [104, 240] on div "Custom HTML Hide Drag" at bounding box center [112, 254] width 224 height 45
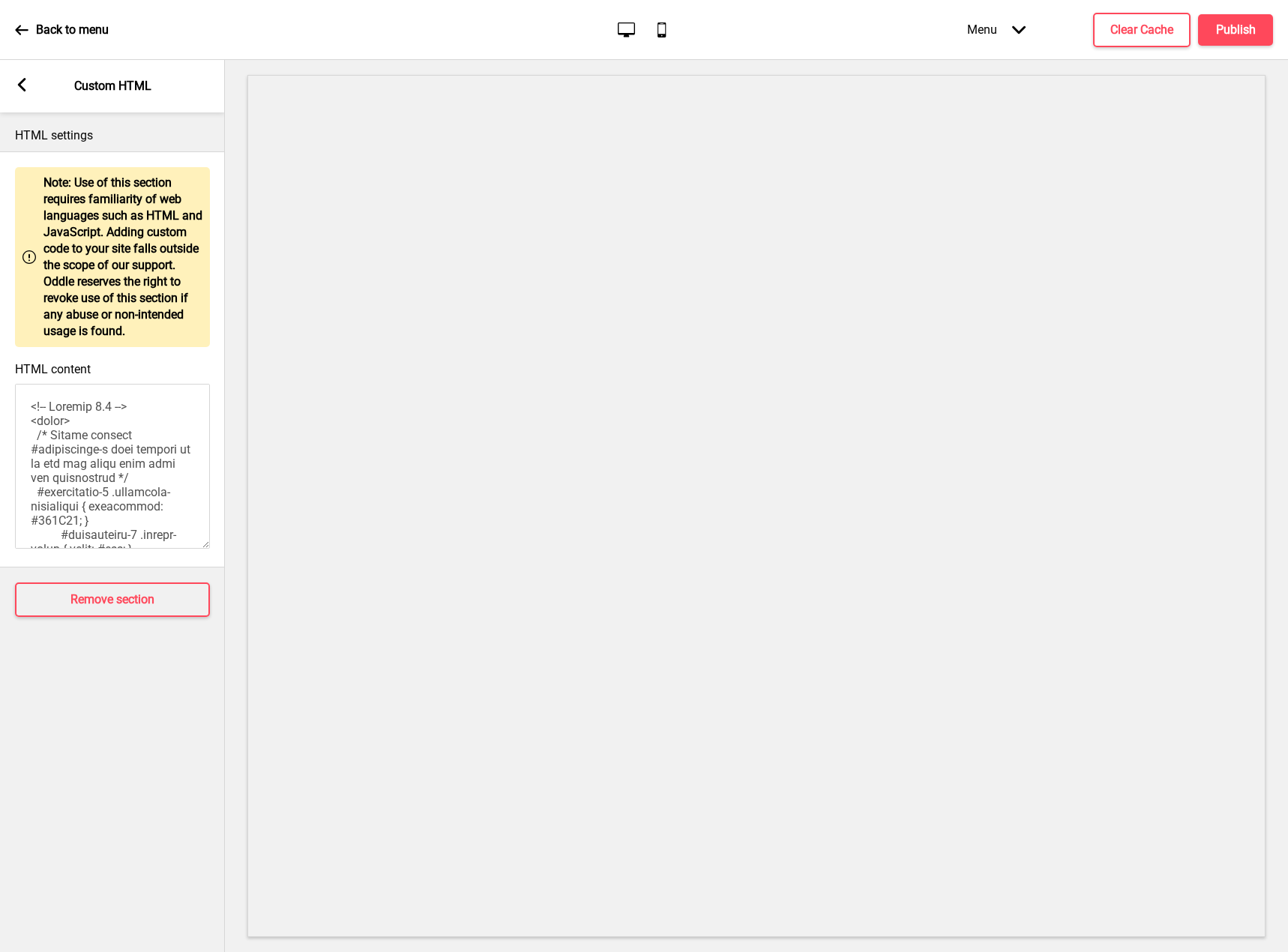
drag, startPoint x: 30, startPoint y: 77, endPoint x: 31, endPoint y: 91, distance: 14.0
click at [31, 77] on div "Arrow left Custom HTML" at bounding box center [112, 86] width 225 height 53
click at [24, 86] on rect at bounding box center [22, 85] width 14 height 14
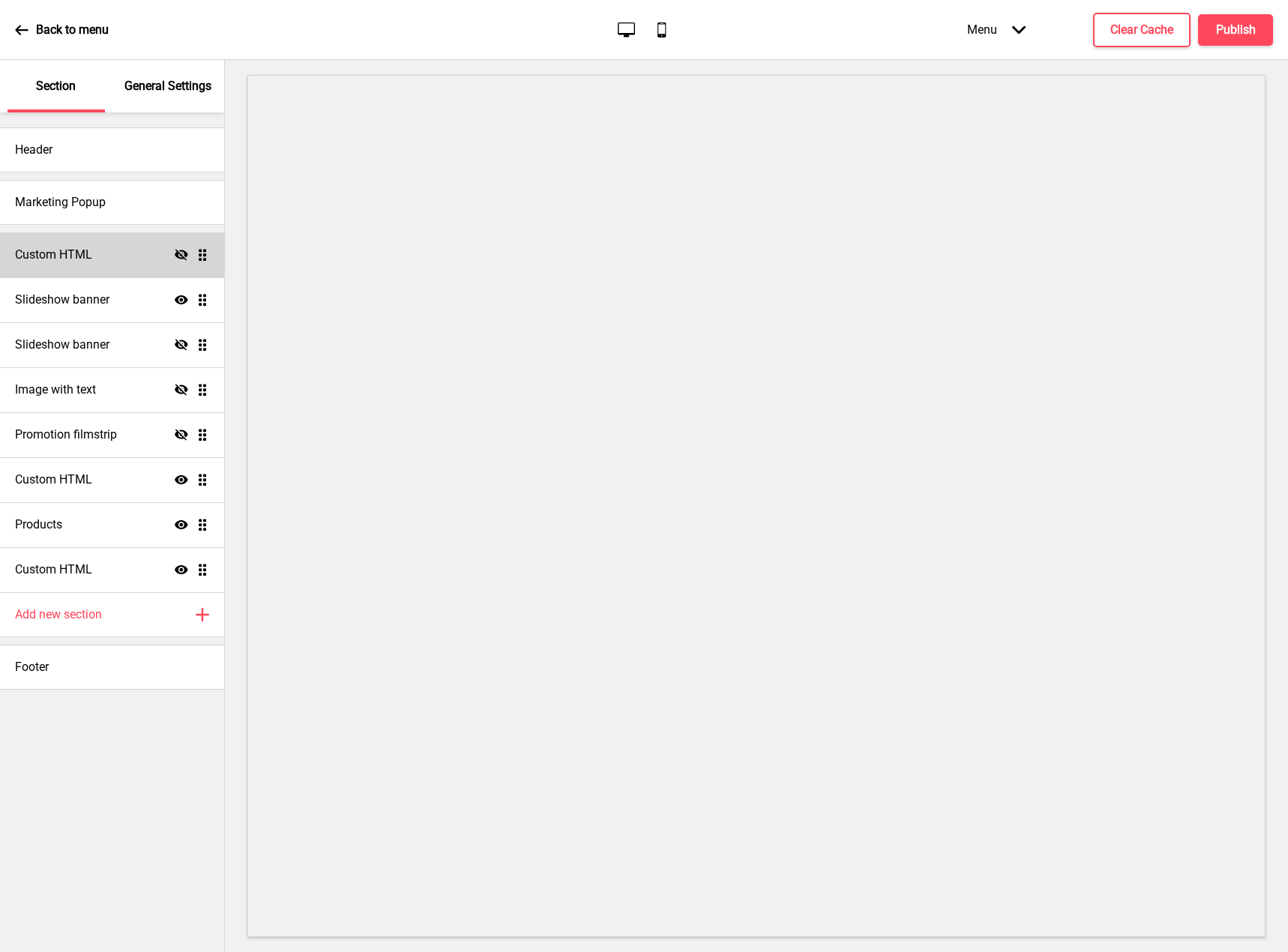
click at [66, 276] on div "Custom HTML Hide Drag" at bounding box center [112, 254] width 224 height 45
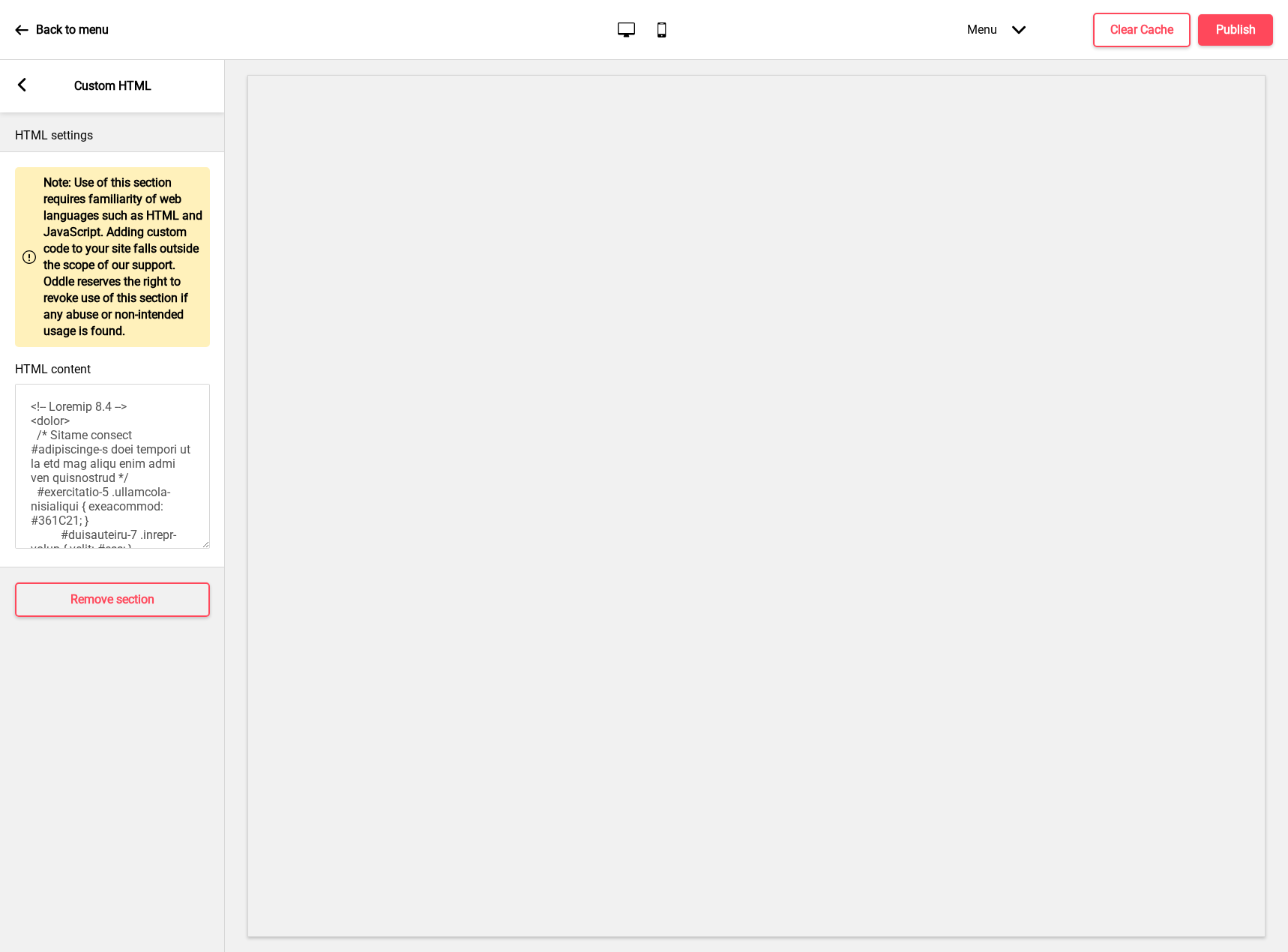
click at [30, 86] on div "Arrow left Custom HTML" at bounding box center [112, 86] width 225 height 53
click at [17, 89] on rect at bounding box center [22, 85] width 14 height 14
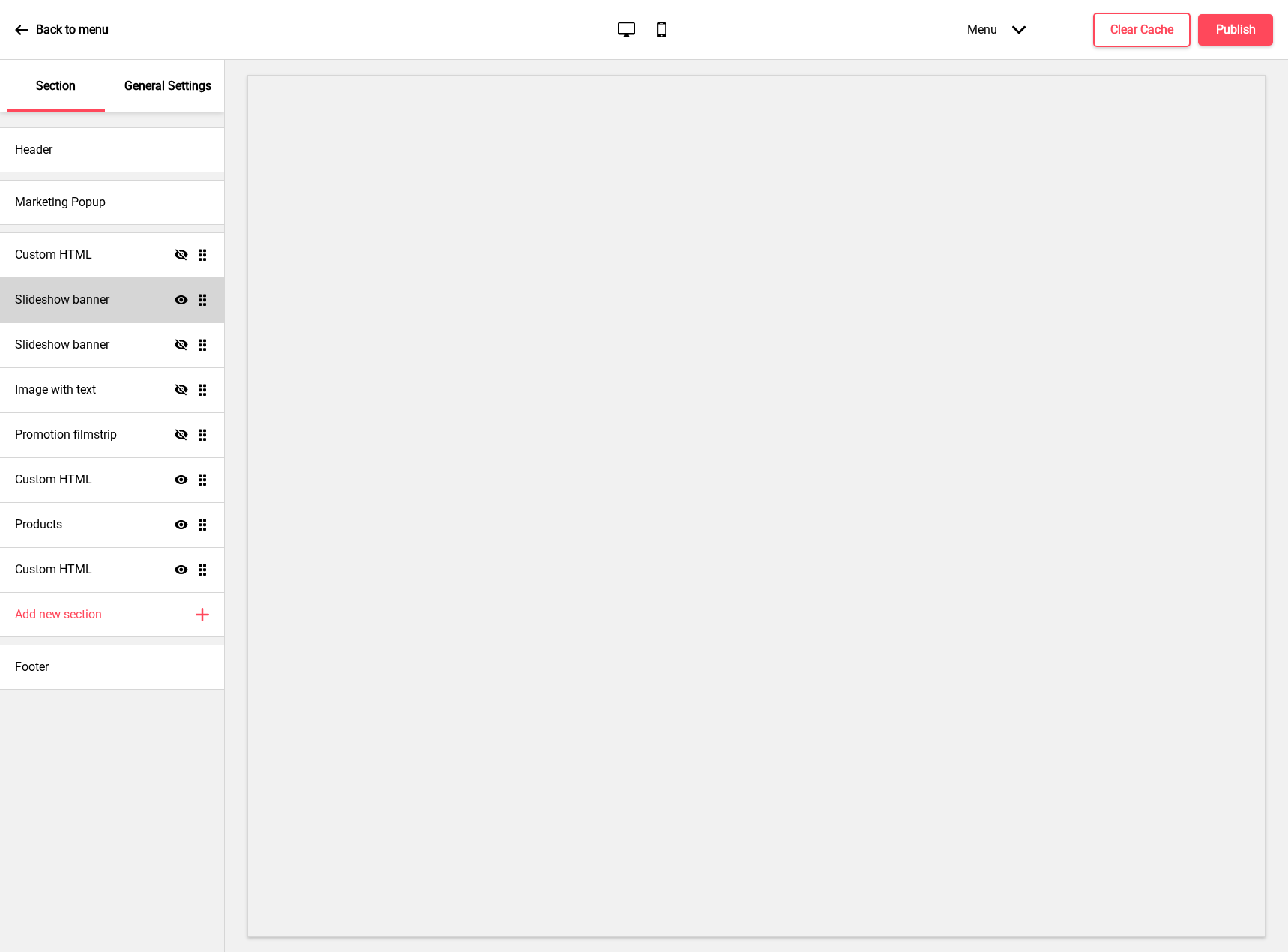
click at [66, 305] on h4 "Slideshow banner" at bounding box center [63, 300] width 95 height 17
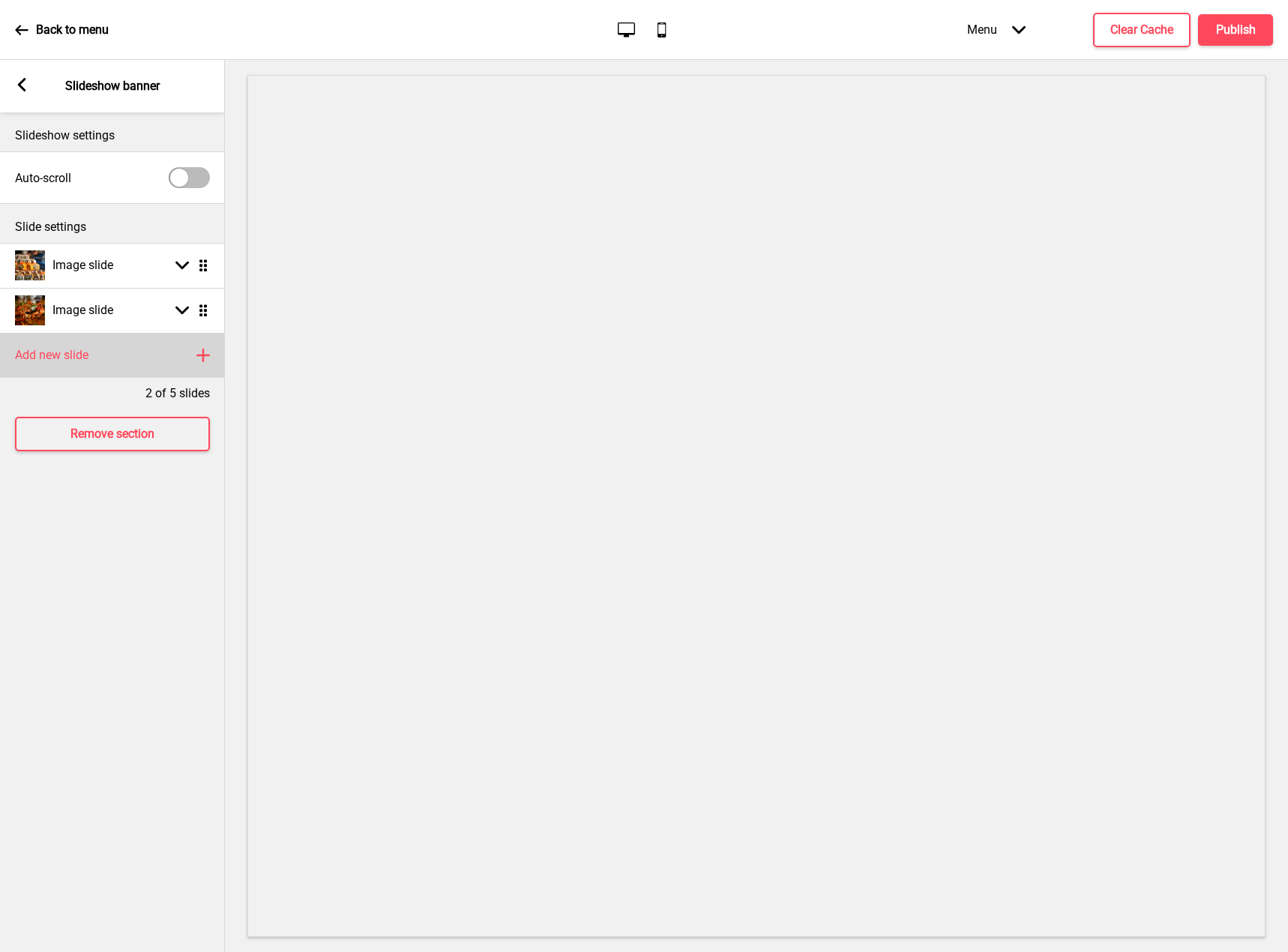
click at [149, 354] on div "Add new slide Plus" at bounding box center [112, 355] width 225 height 45
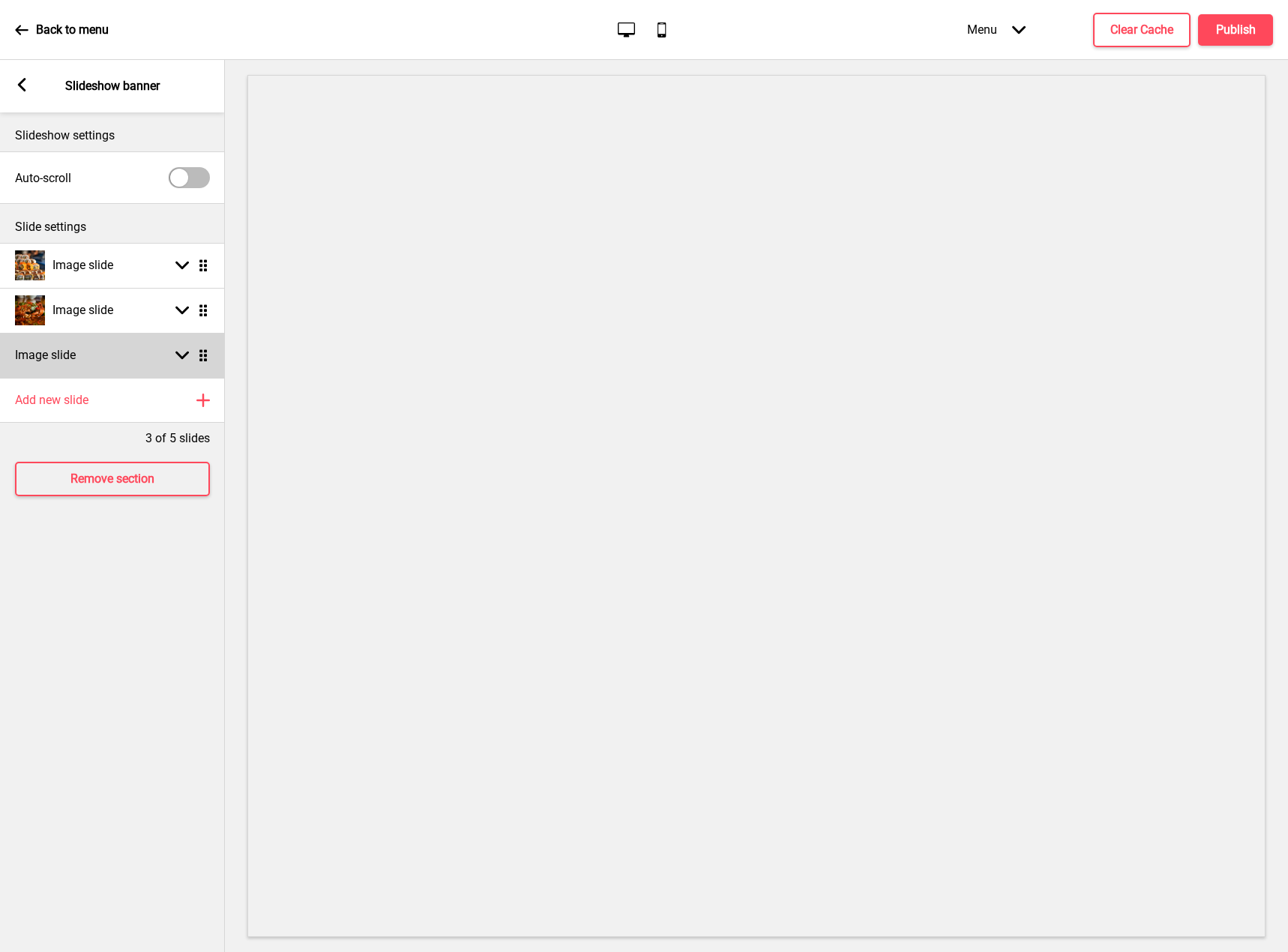
click at [187, 362] on div "Image slide Arrow down Drag" at bounding box center [112, 355] width 225 height 45
select select "right"
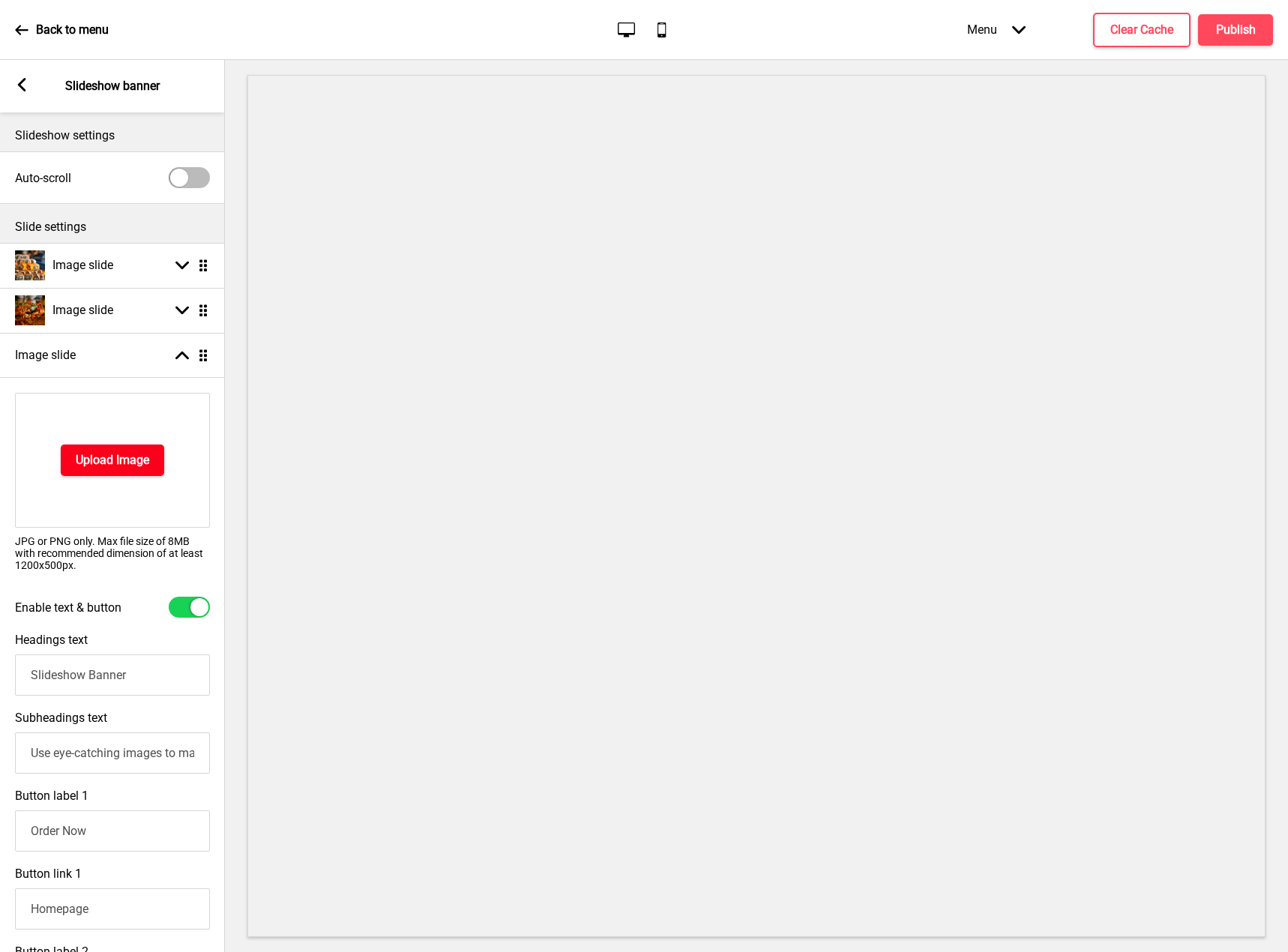
click at [127, 449] on button "Upload Image" at bounding box center [113, 460] width 104 height 31
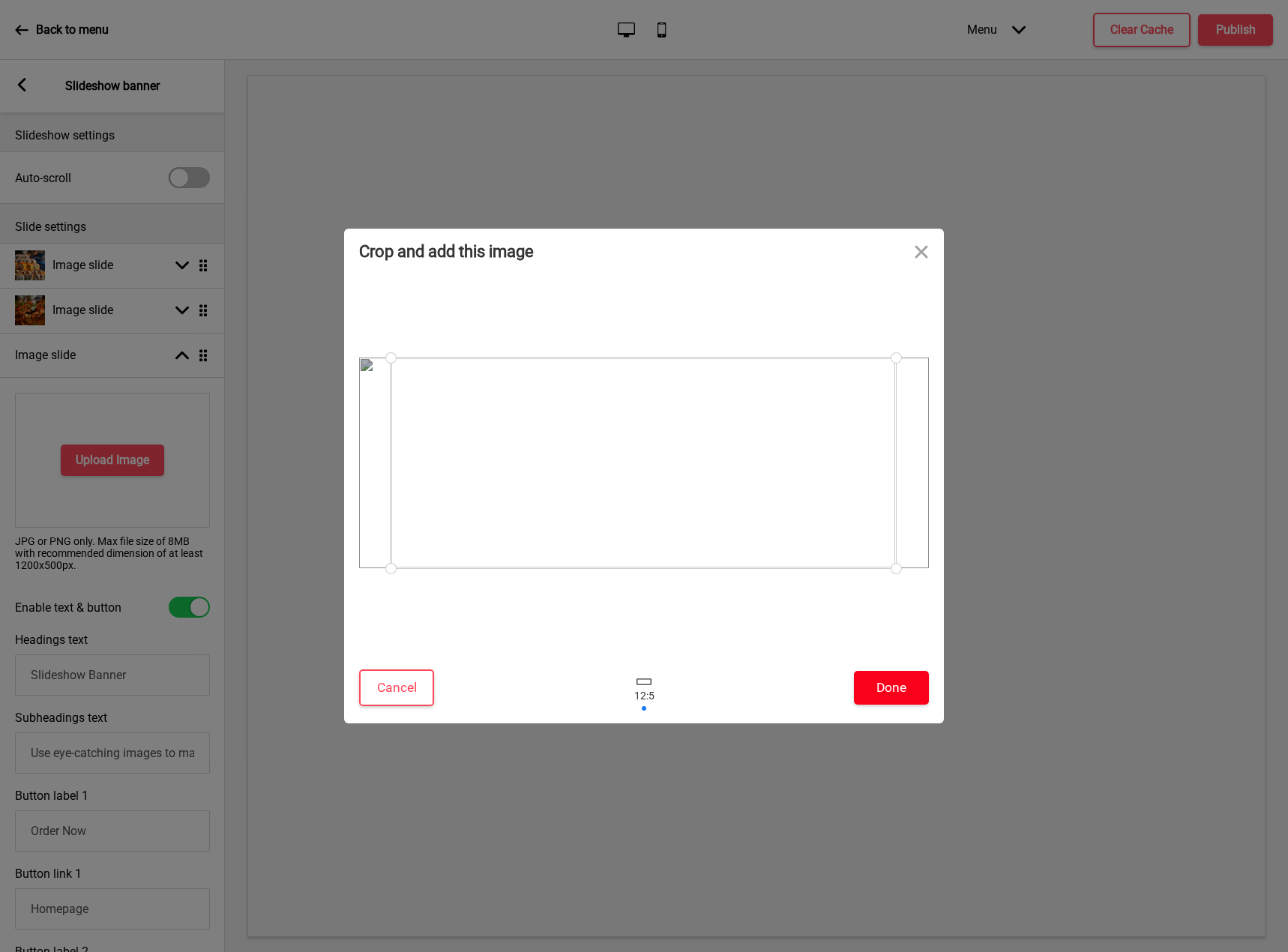
click at [898, 691] on button "Done" at bounding box center [892, 688] width 75 height 34
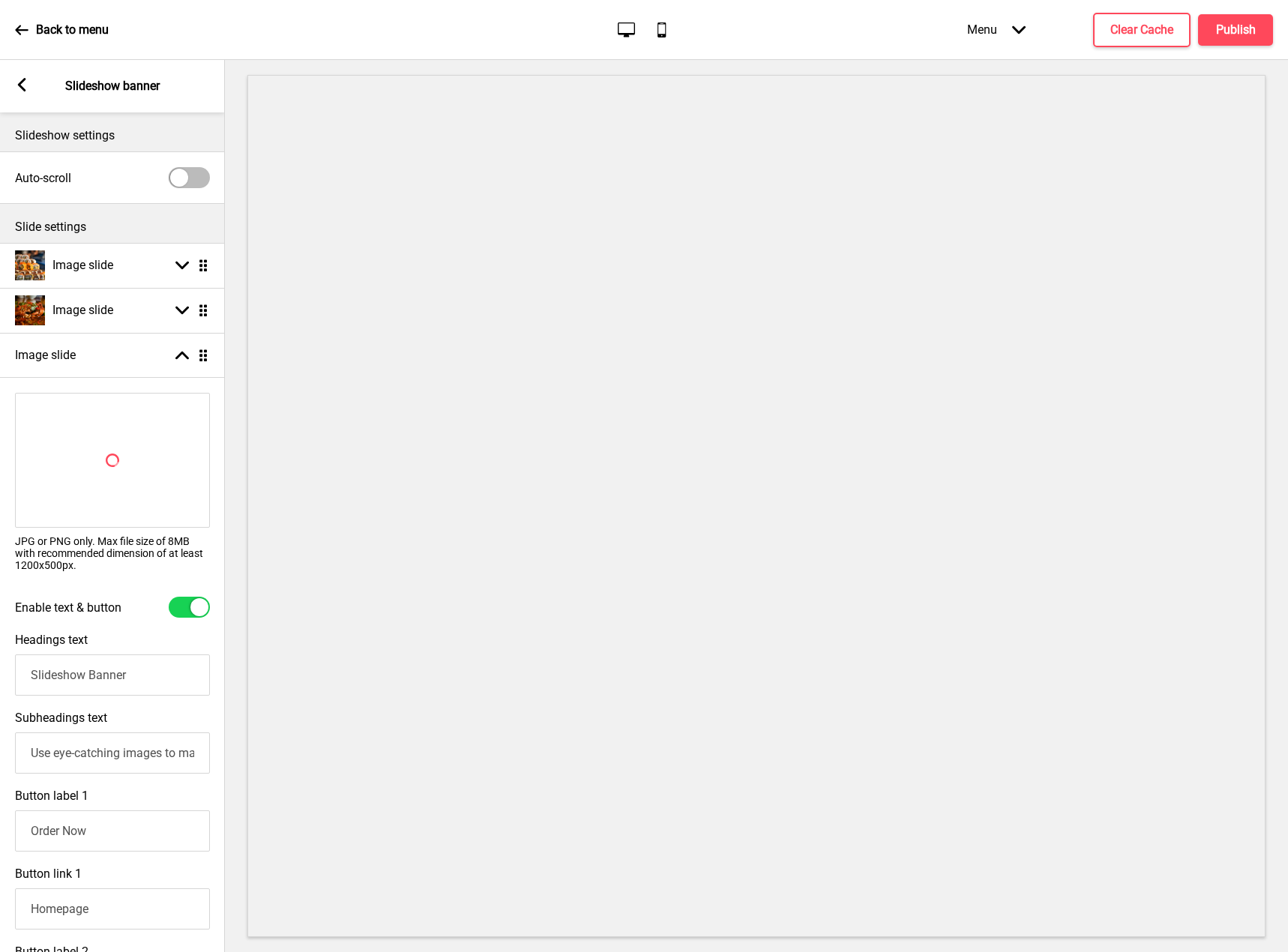
click at [198, 607] on div at bounding box center [199, 608] width 18 height 18
checkbox input "false"
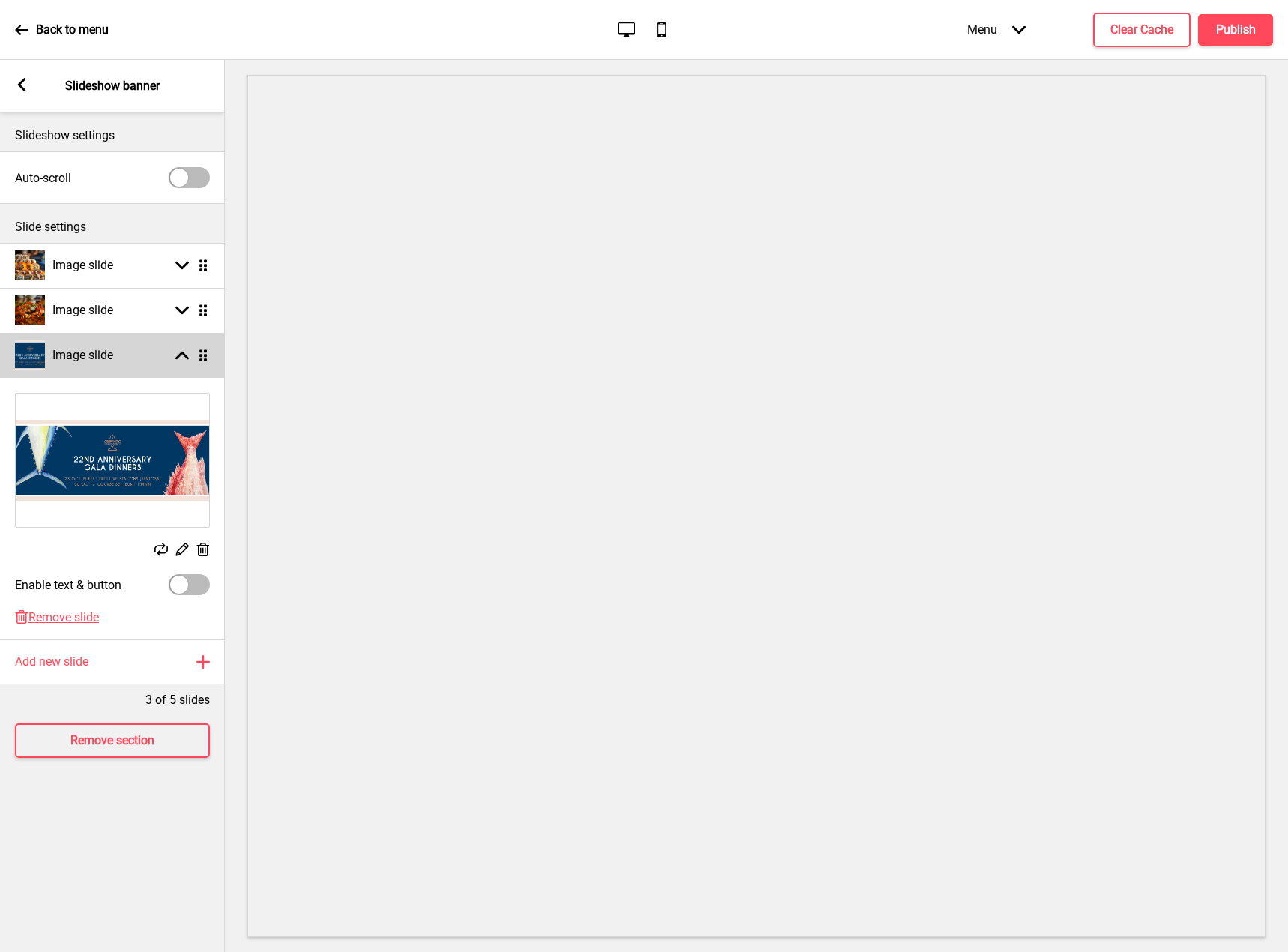
click at [187, 355] on g at bounding box center [182, 356] width 14 height 14
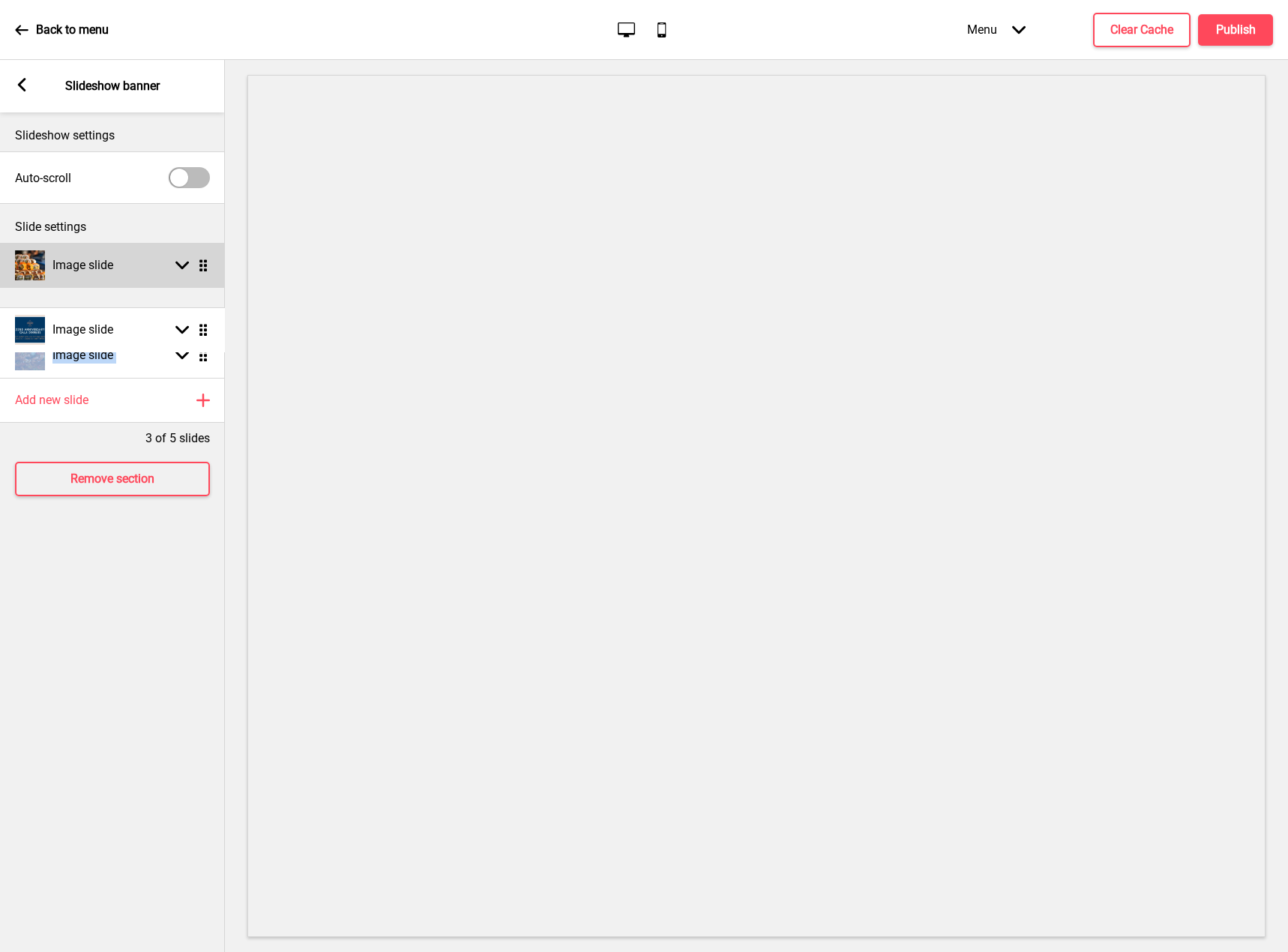
scroll to position [0, 1]
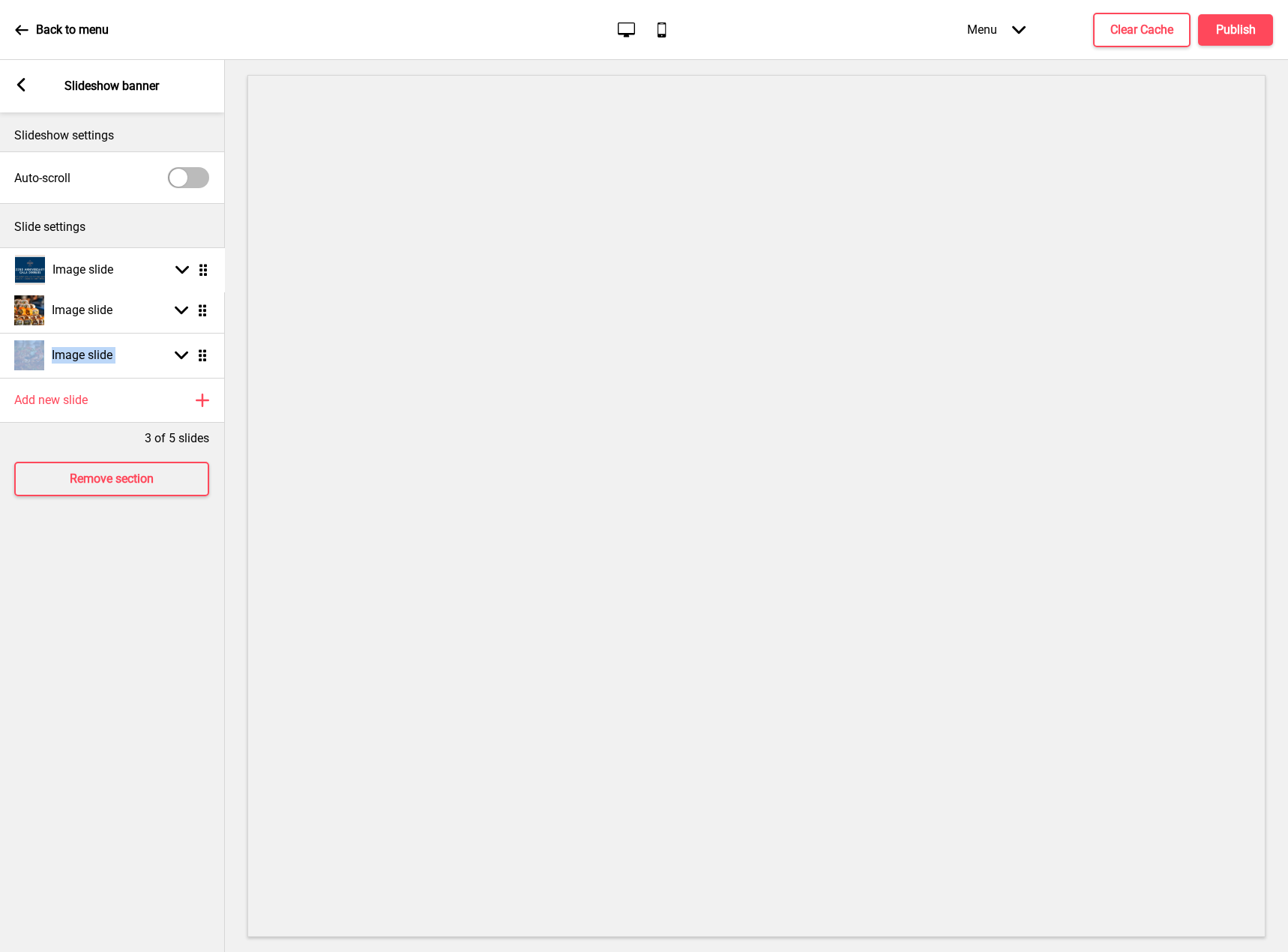
drag, startPoint x: 199, startPoint y: 359, endPoint x: 208, endPoint y: 273, distance: 86.5
click at [1227, 33] on h4 "Publish" at bounding box center [1236, 30] width 40 height 17
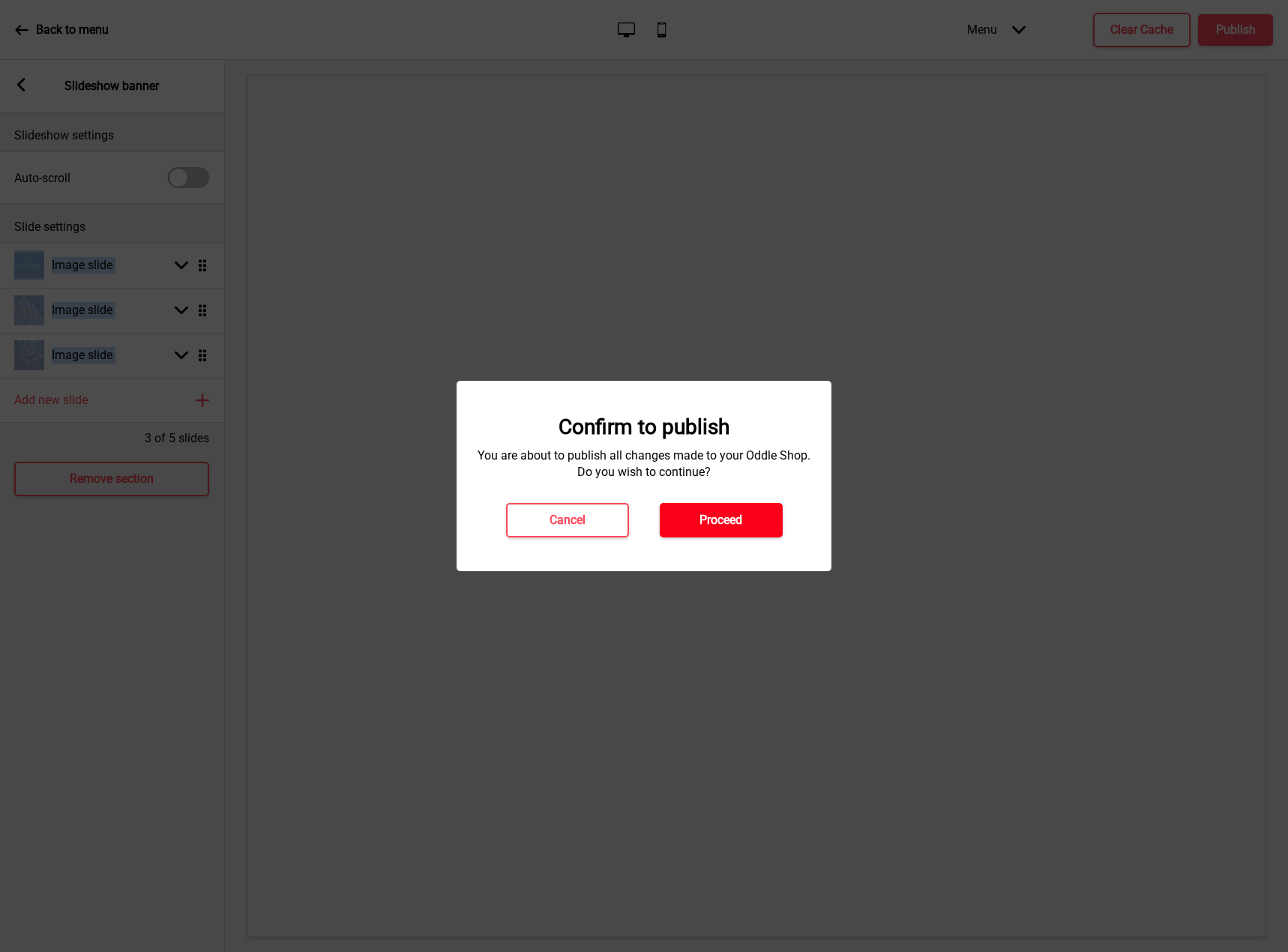
click at [722, 517] on h4 "Proceed" at bounding box center [721, 521] width 43 height 17
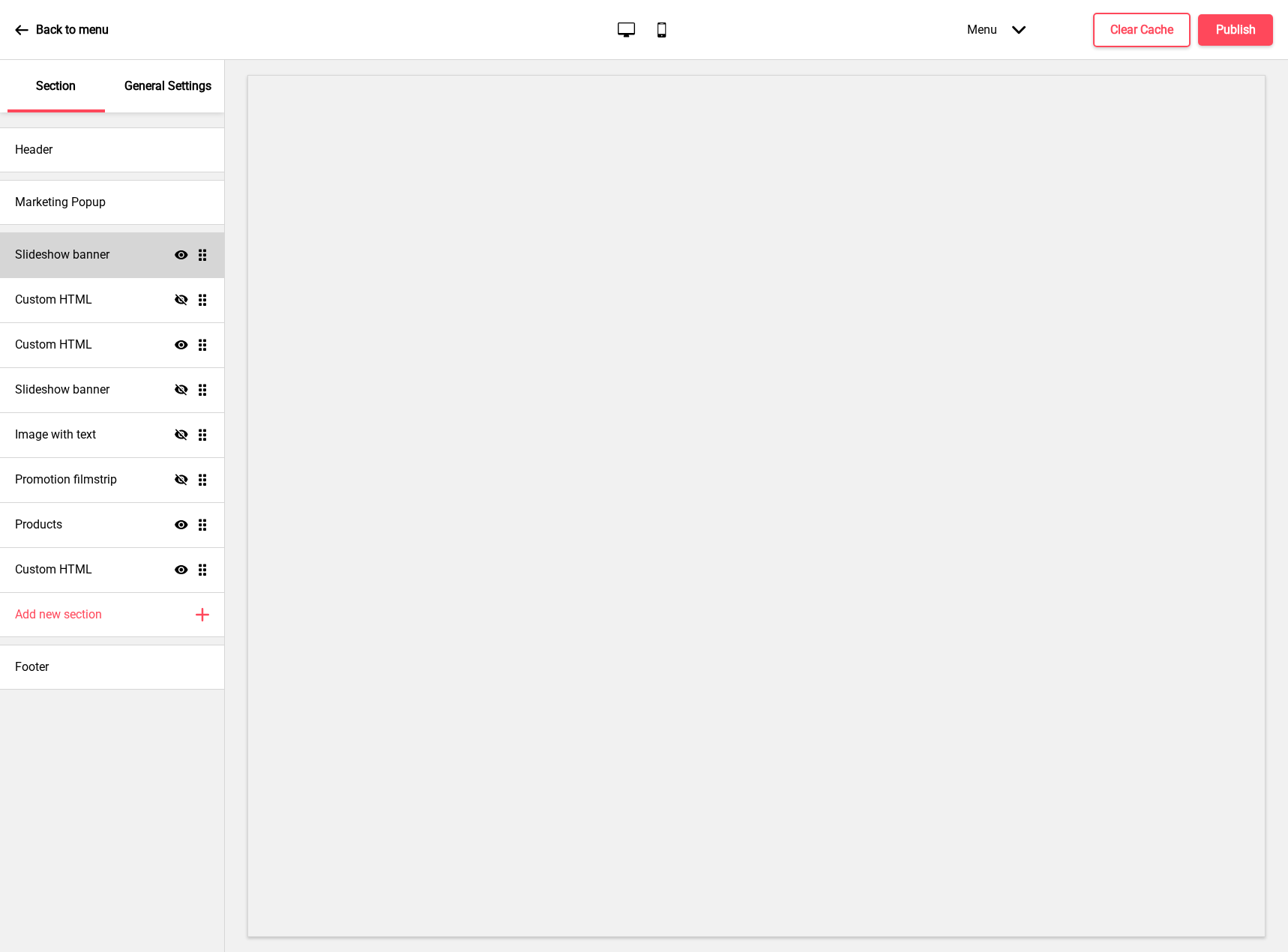
click at [93, 260] on h4 "Slideshow banner" at bounding box center [63, 255] width 95 height 17
select select "10000"
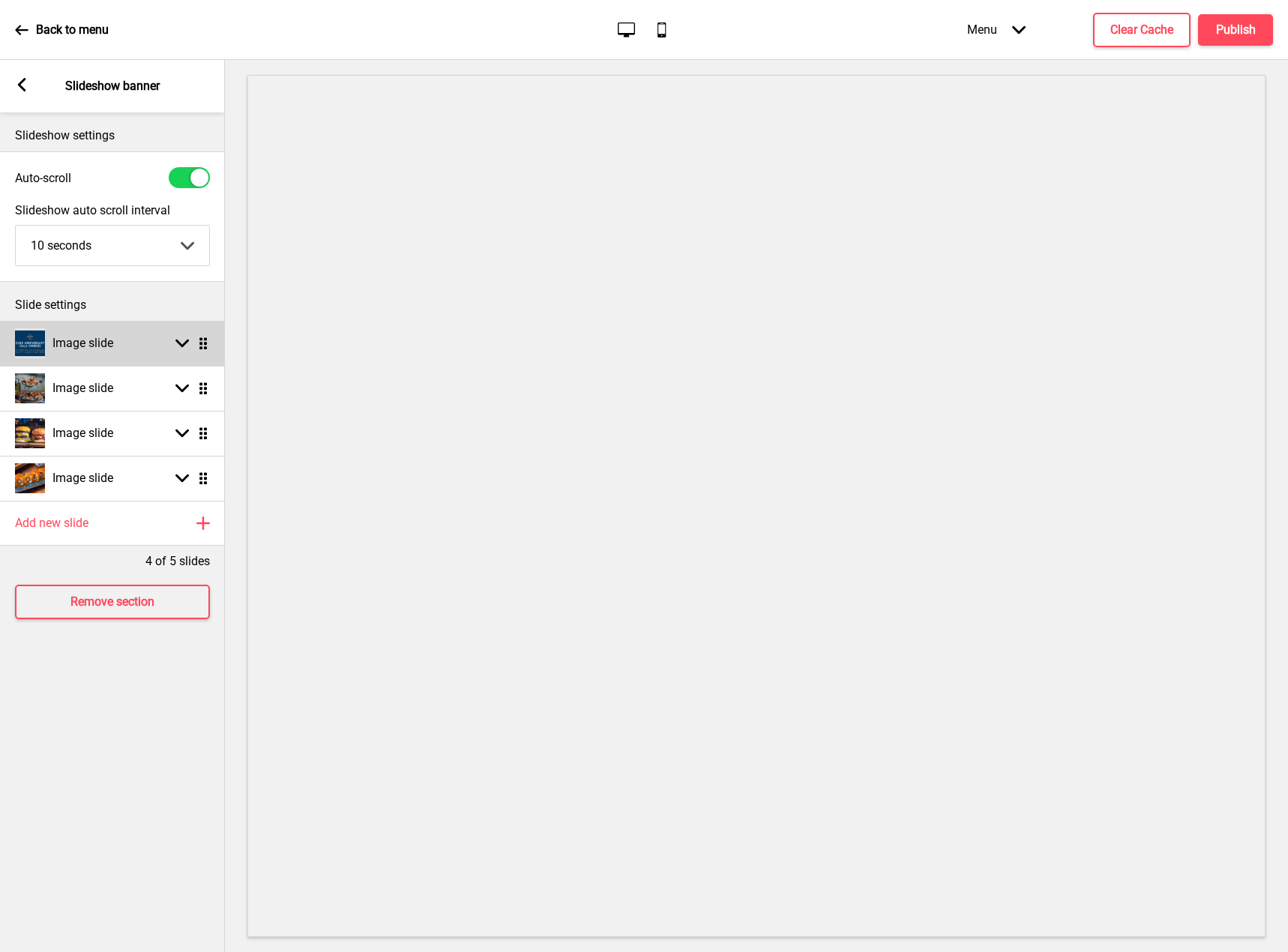
click at [120, 354] on div "Image slide Arrow down Drag" at bounding box center [112, 343] width 225 height 45
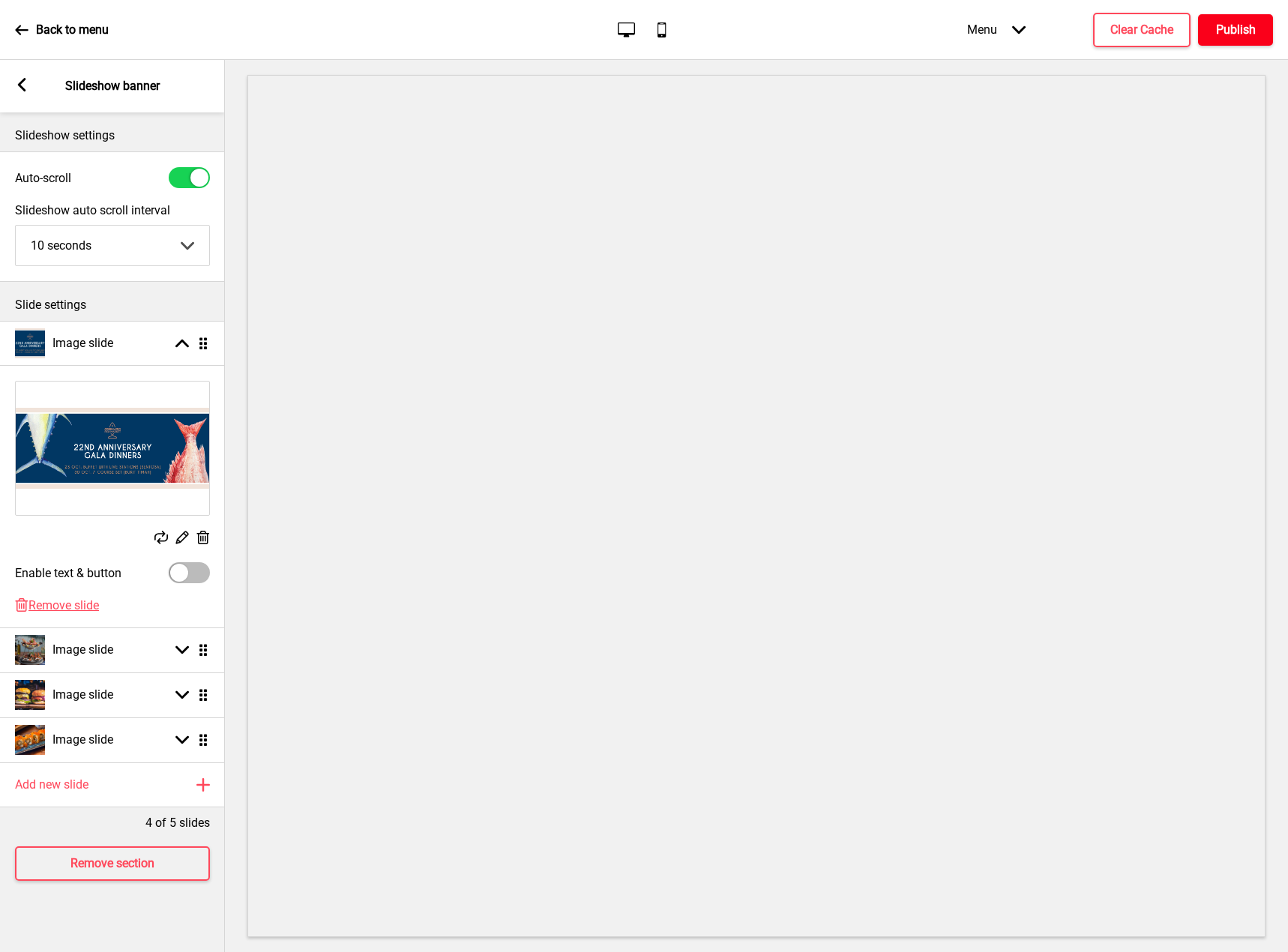
click at [1213, 25] on button "Publish" at bounding box center [1235, 30] width 75 height 31
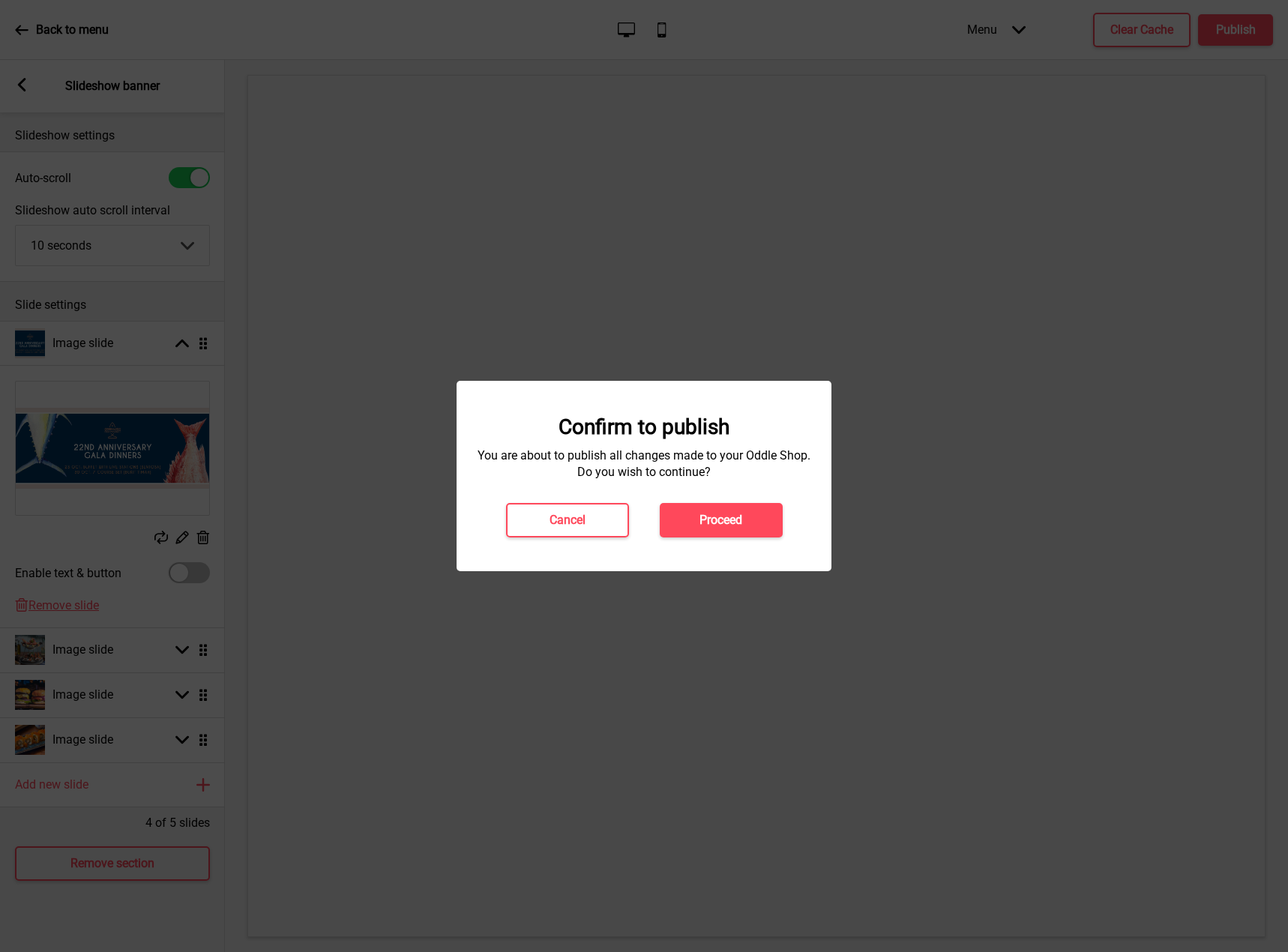
drag, startPoint x: 746, startPoint y: 506, endPoint x: 926, endPoint y: 328, distance: 253.1
click at [745, 506] on button "Proceed" at bounding box center [721, 520] width 123 height 34
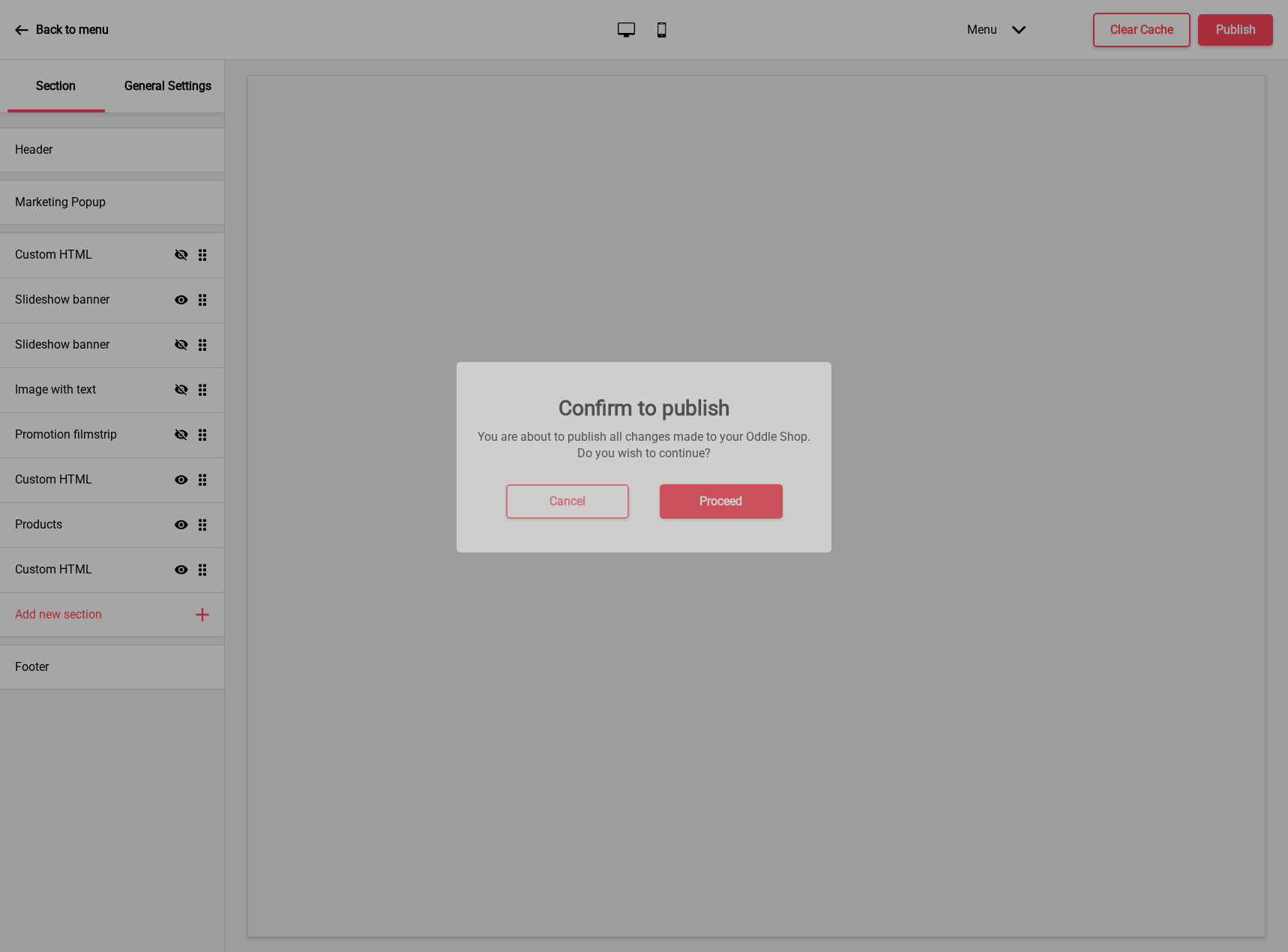
click at [715, 520] on h4 "Proceed" at bounding box center [721, 521] width 43 height 17
